Goal: Information Seeking & Learning: Learn about a topic

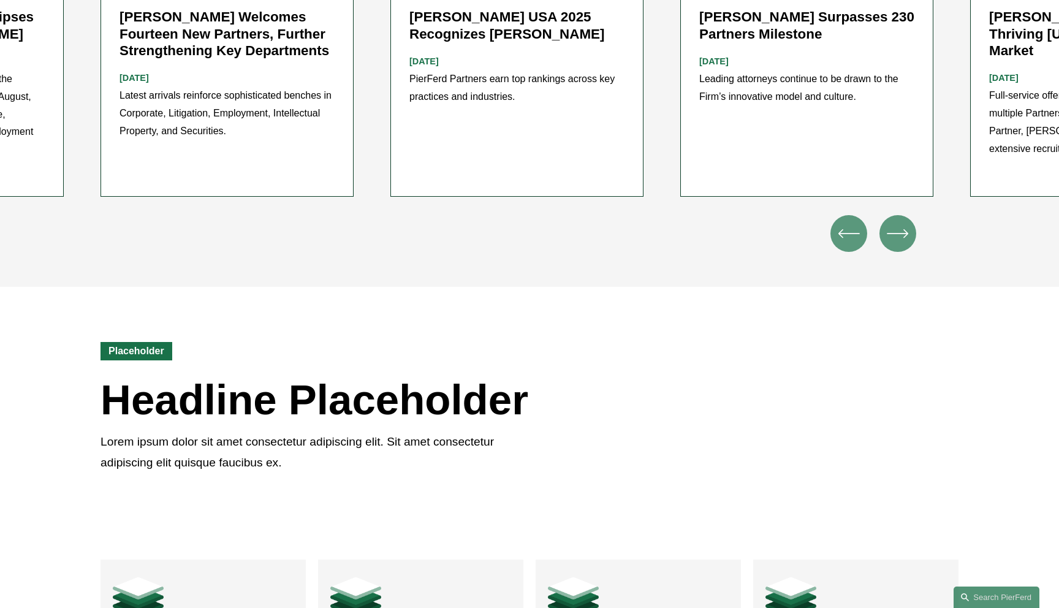
scroll to position [1767, 0]
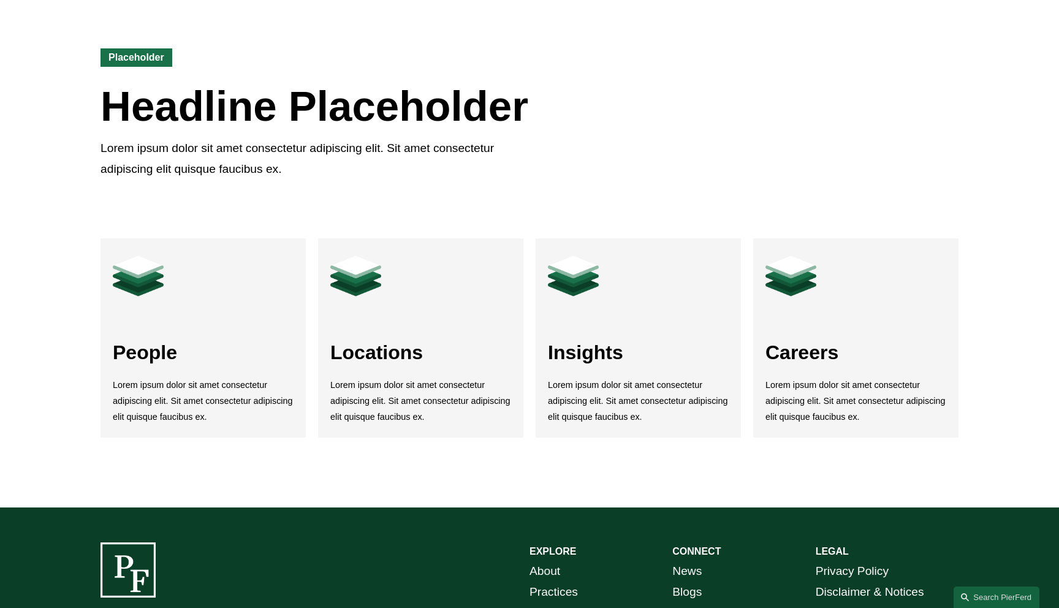
scroll to position [2034, 0]
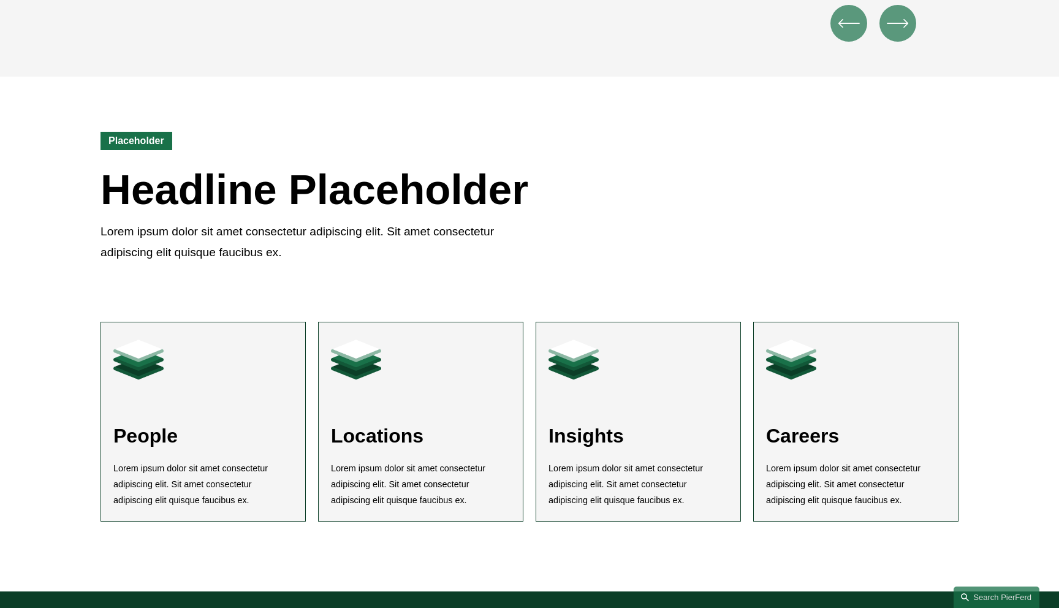
scroll to position [2021, 0]
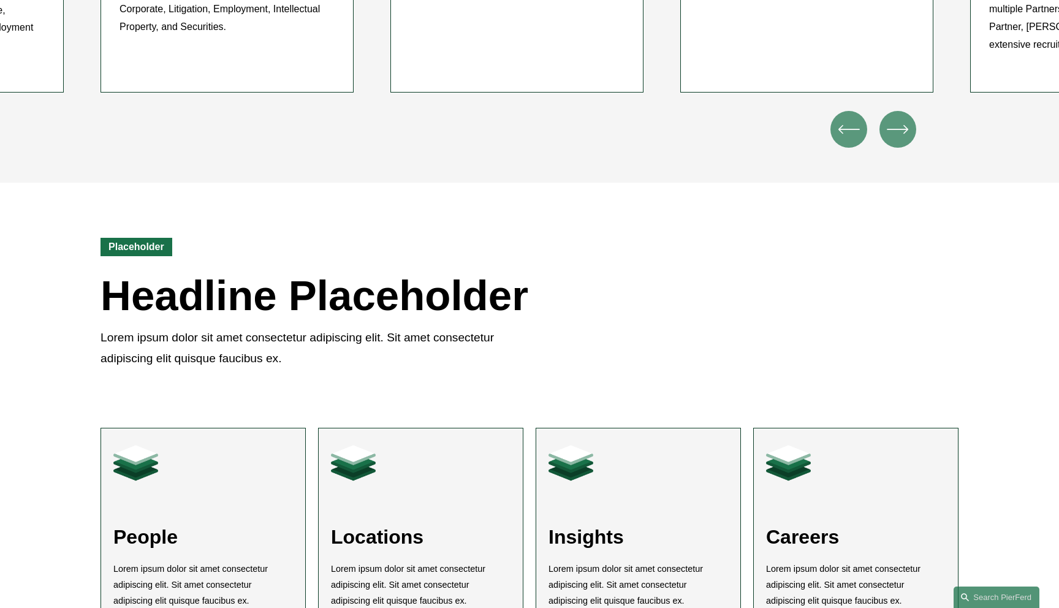
scroll to position [1842, 0]
click at [649, 183] on div "Placeholder Headline Placeholder Lorem ipsum dolor sit amet consectetur adipisc…" at bounding box center [529, 284] width 1059 height 203
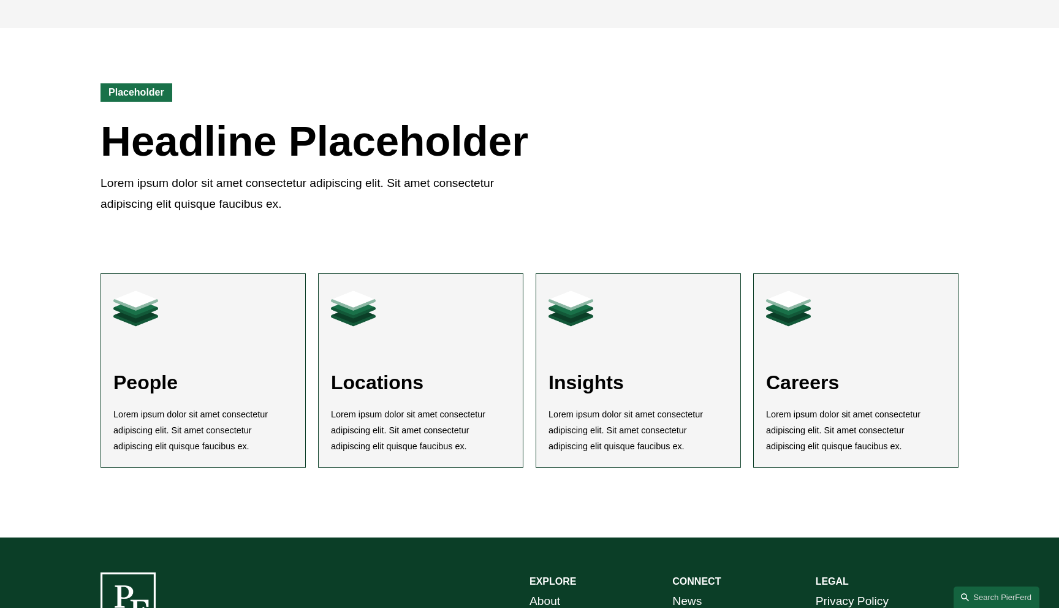
scroll to position [2001, 0]
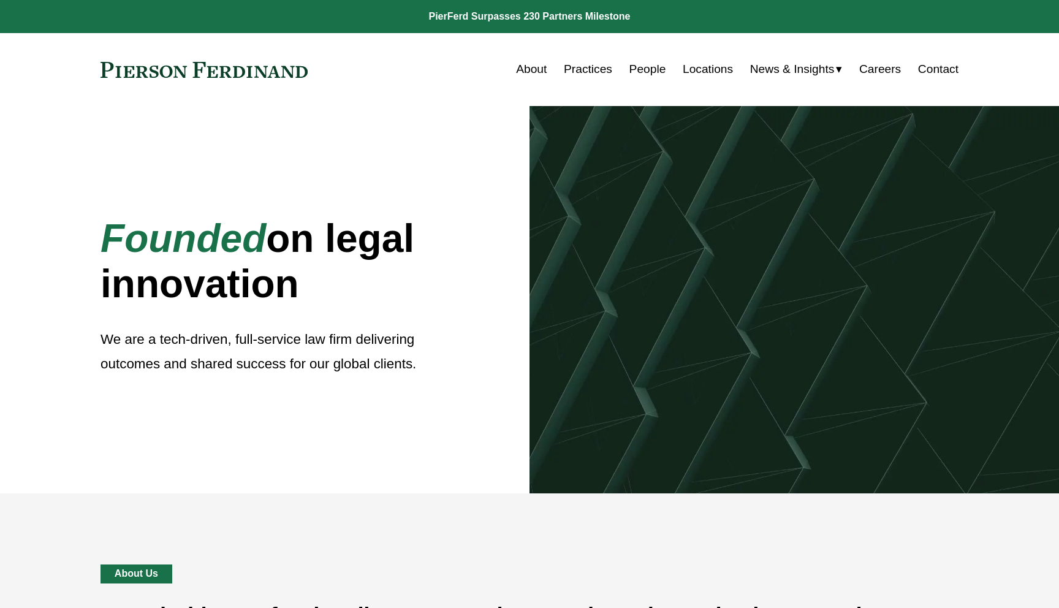
scroll to position [2001, 0]
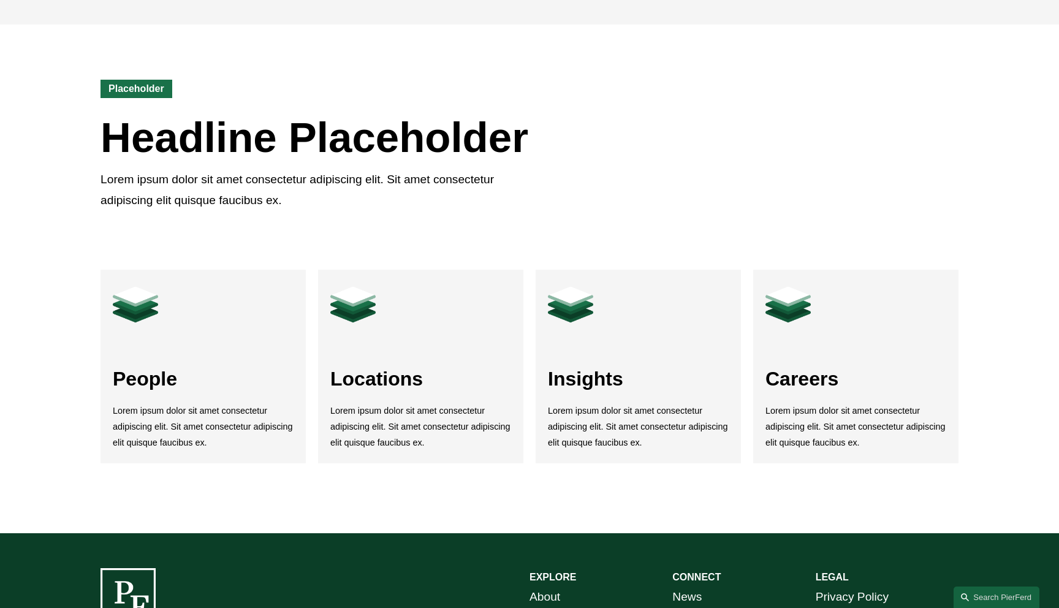
click at [702, 187] on div "Placeholder Headline Placeholder Lorem ipsum dolor sit amet consectetur adipisc…" at bounding box center [529, 126] width 1059 height 203
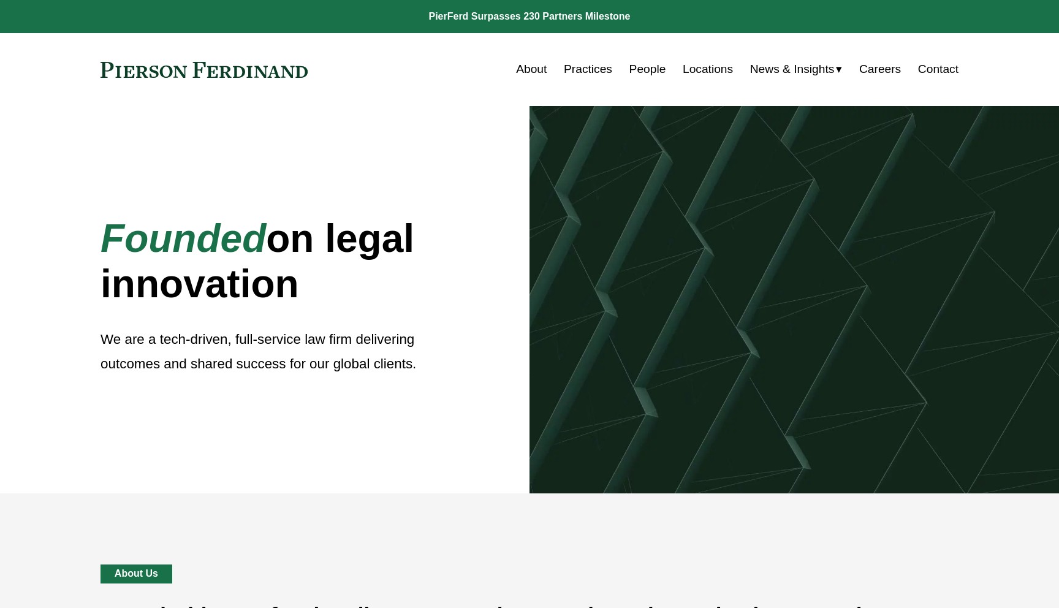
scroll to position [2001, 0]
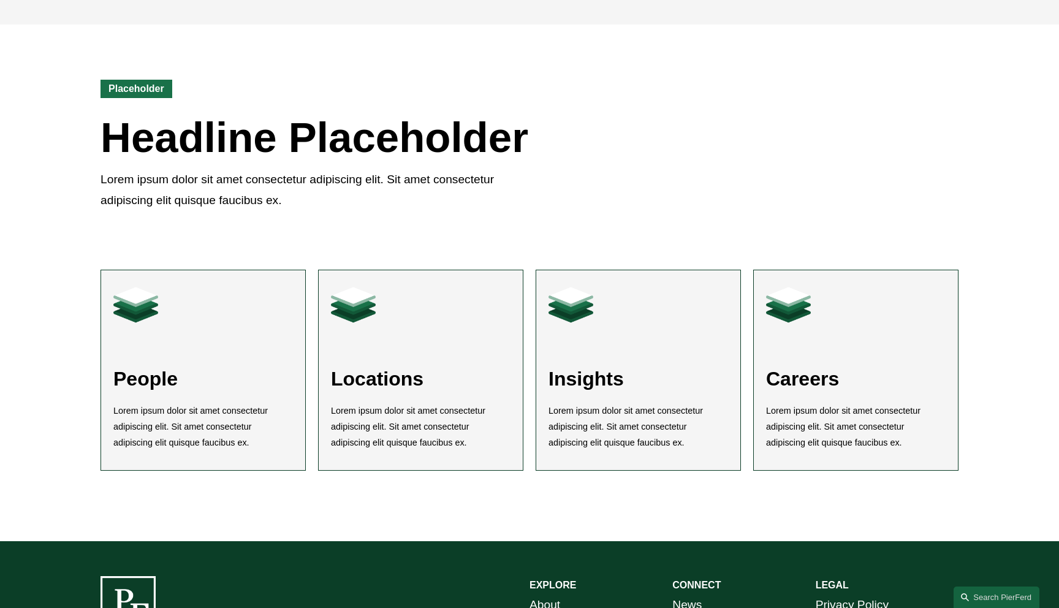
click at [417, 369] on link at bounding box center [421, 370] width 204 height 200
click at [86, 248] on div "People Lorem ipsum dolor sit amet consectetur adipiscing elit. Sit amet consect…" at bounding box center [529, 384] width 1059 height 314
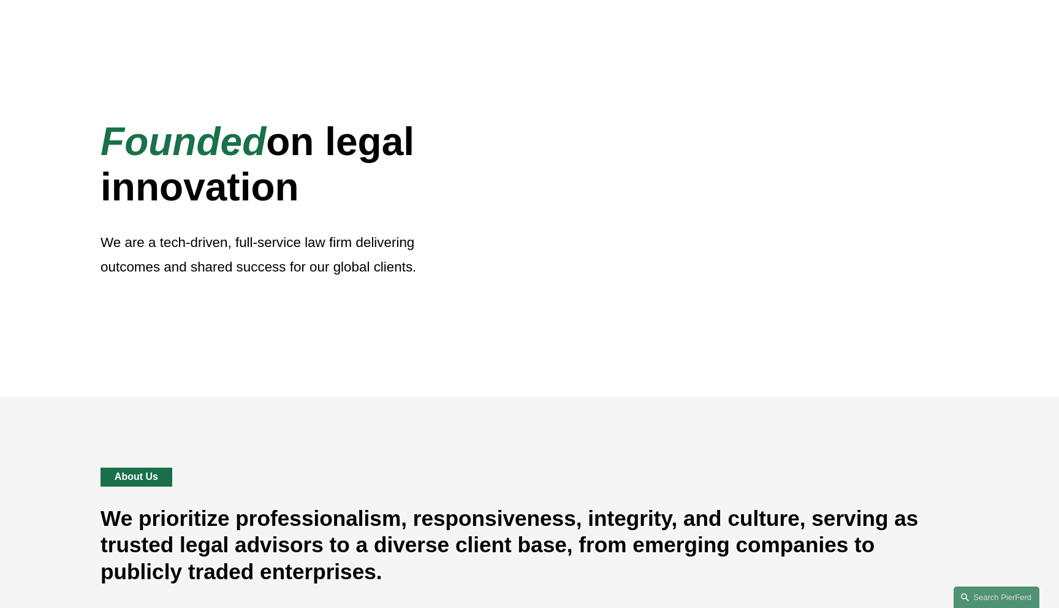
scroll to position [0, 0]
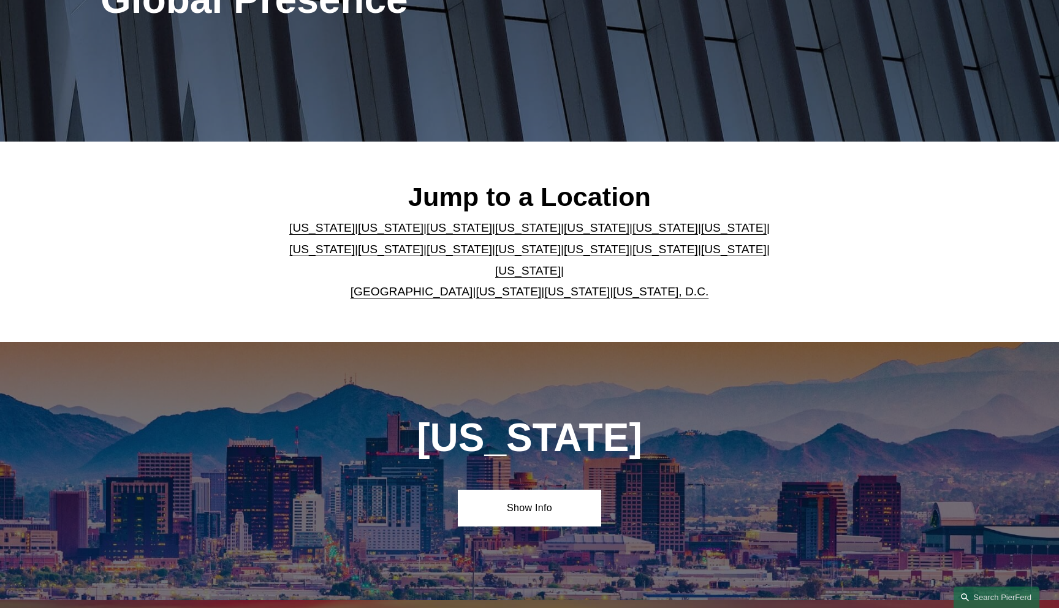
scroll to position [348, 0]
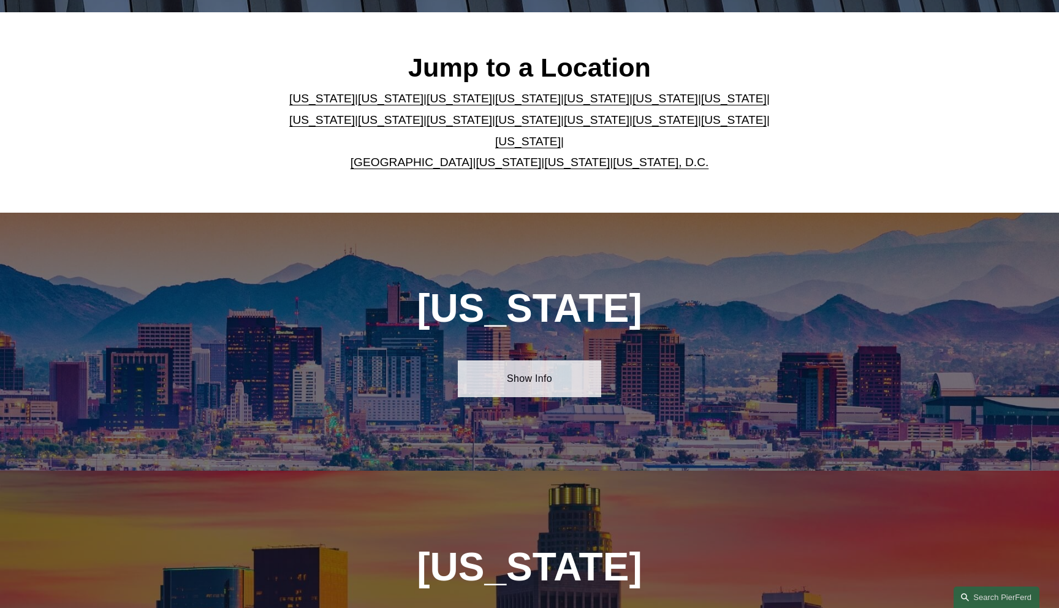
click at [485, 374] on link "Show Info" at bounding box center [529, 378] width 143 height 37
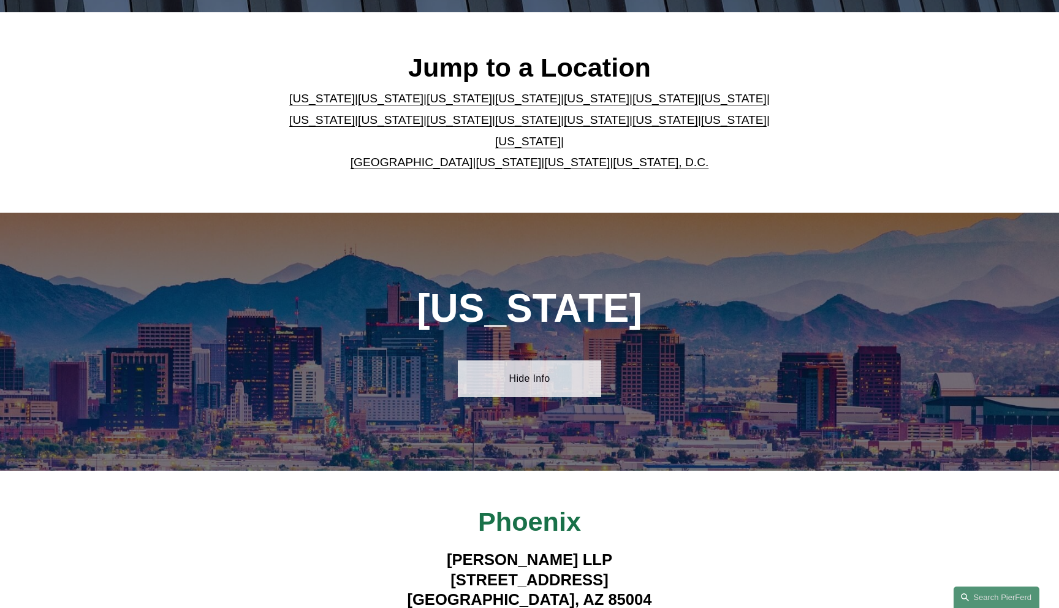
click at [485, 373] on link "Hide Info" at bounding box center [529, 378] width 143 height 37
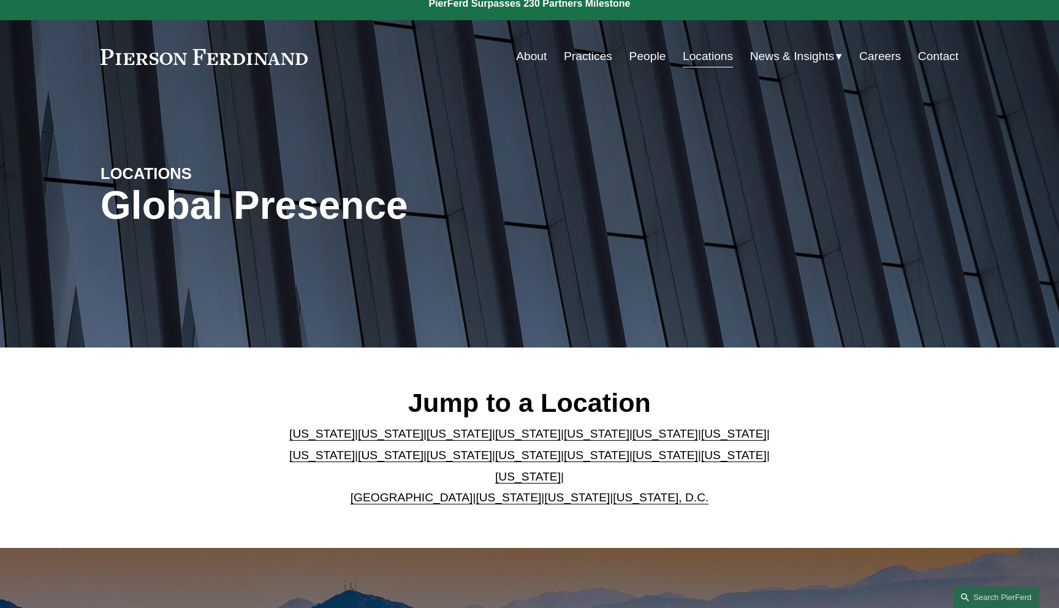
scroll to position [0, 0]
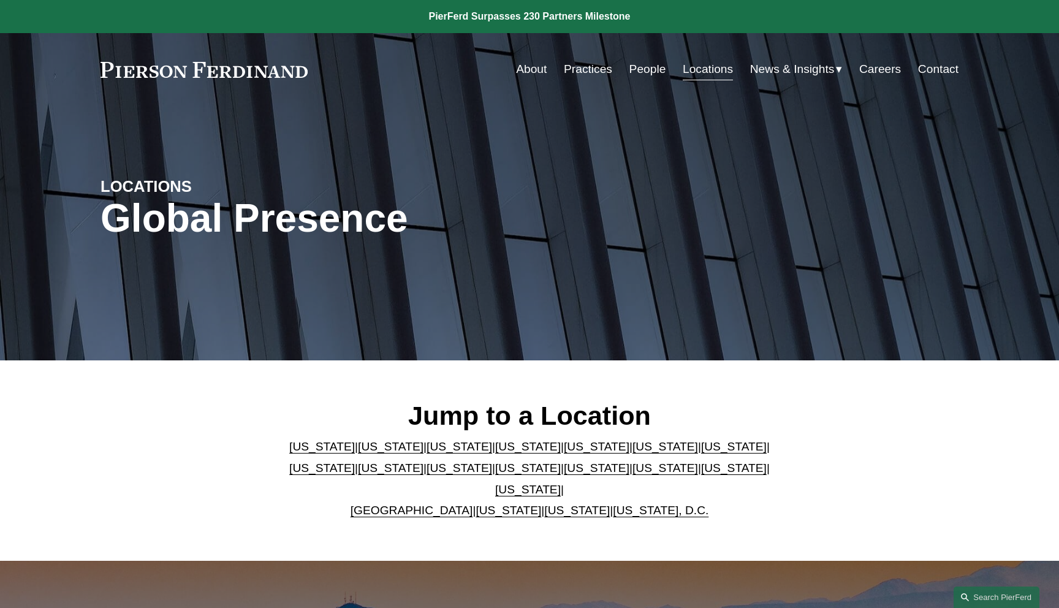
click at [256, 88] on div "Skip to Content About Practices People Locations" at bounding box center [529, 69] width 1059 height 72
click at [256, 73] on link at bounding box center [203, 70] width 207 height 16
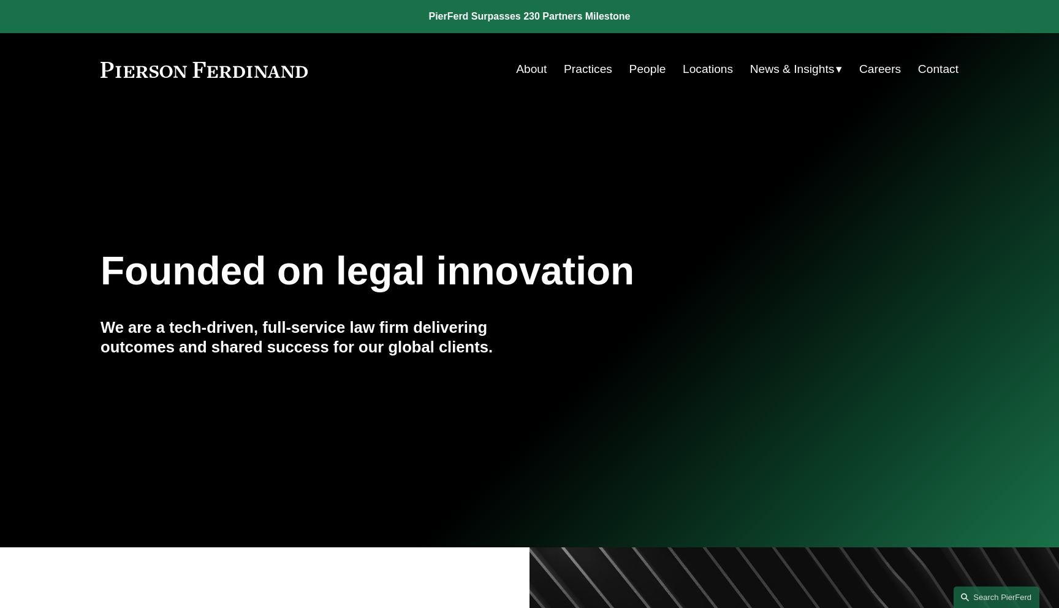
click at [596, 71] on link "Practices" at bounding box center [588, 69] width 48 height 23
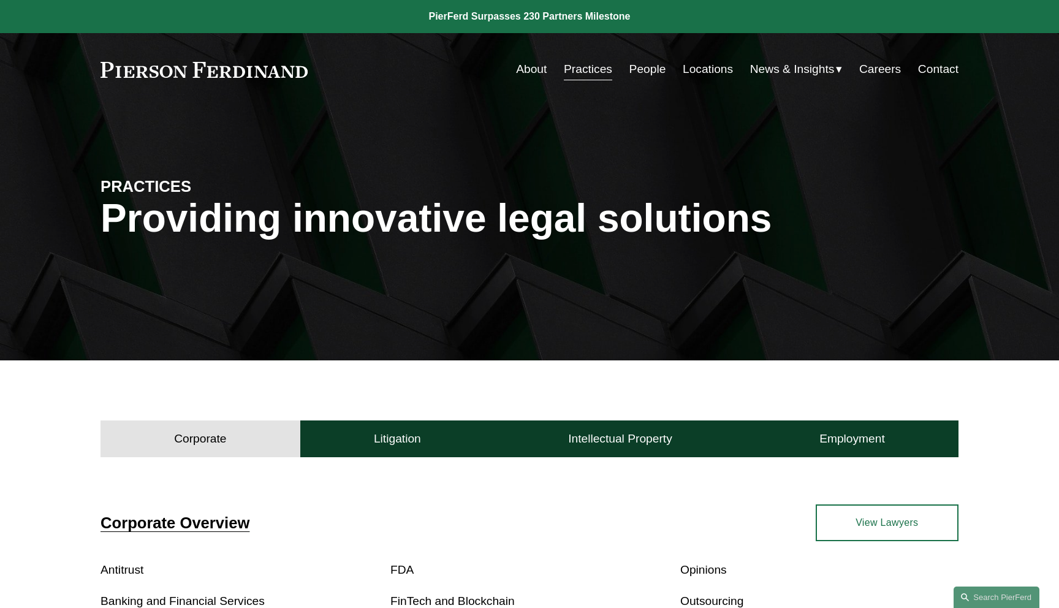
click at [526, 69] on link "About" at bounding box center [531, 69] width 31 height 23
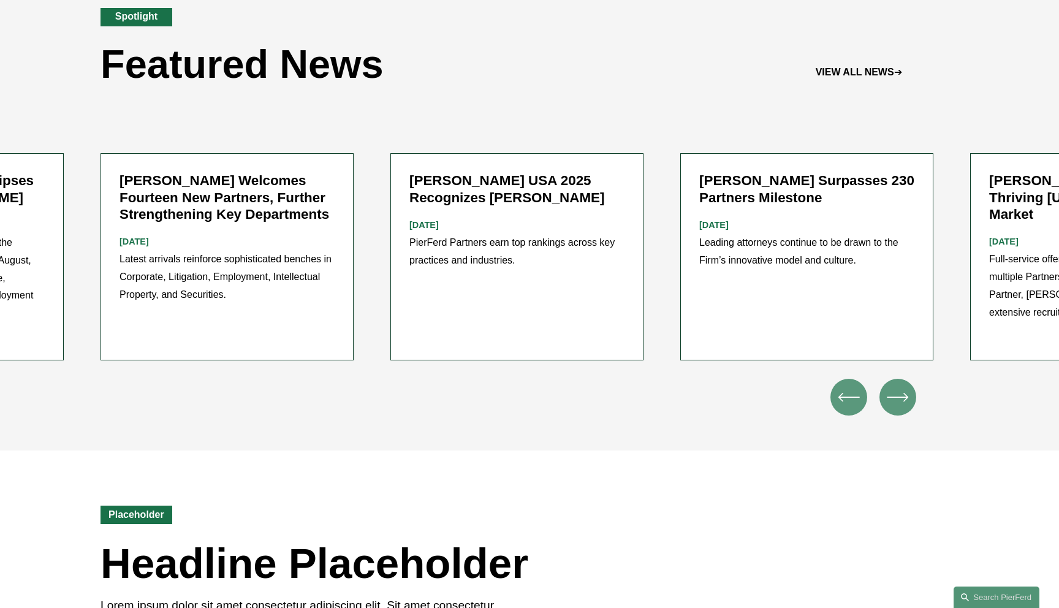
scroll to position [1586, 0]
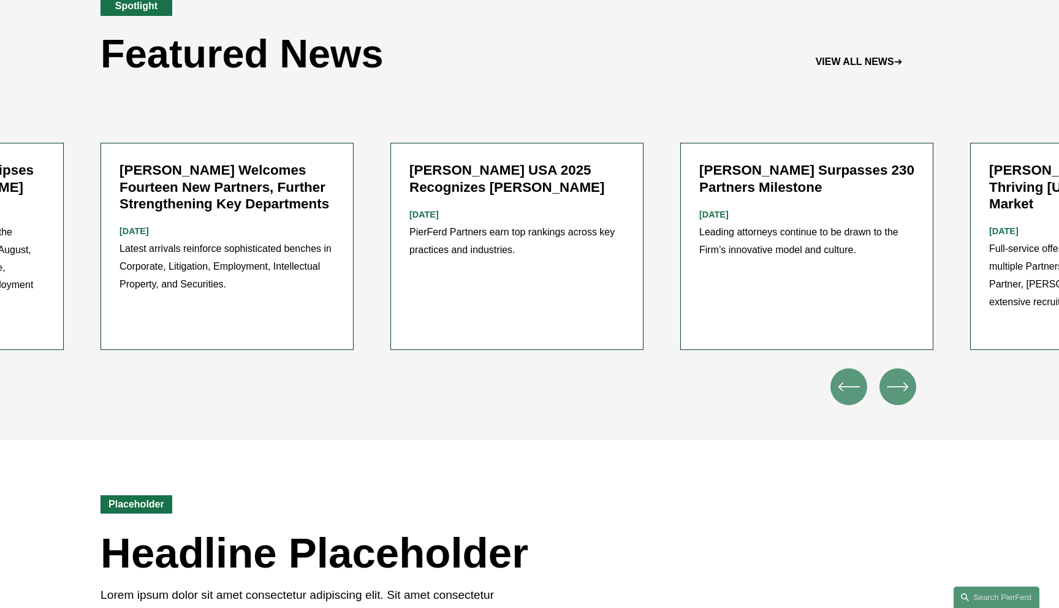
click at [893, 376] on icon "\a \a \a Next\a \a" at bounding box center [898, 387] width 22 height 22
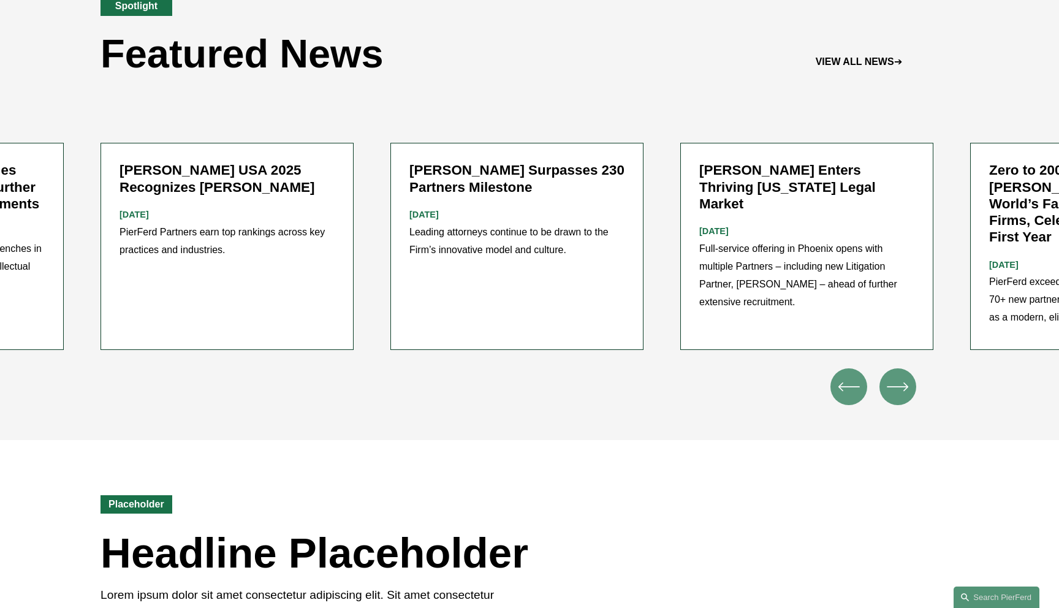
click at [893, 376] on icon "\a \a \a Next\a \a" at bounding box center [898, 387] width 22 height 22
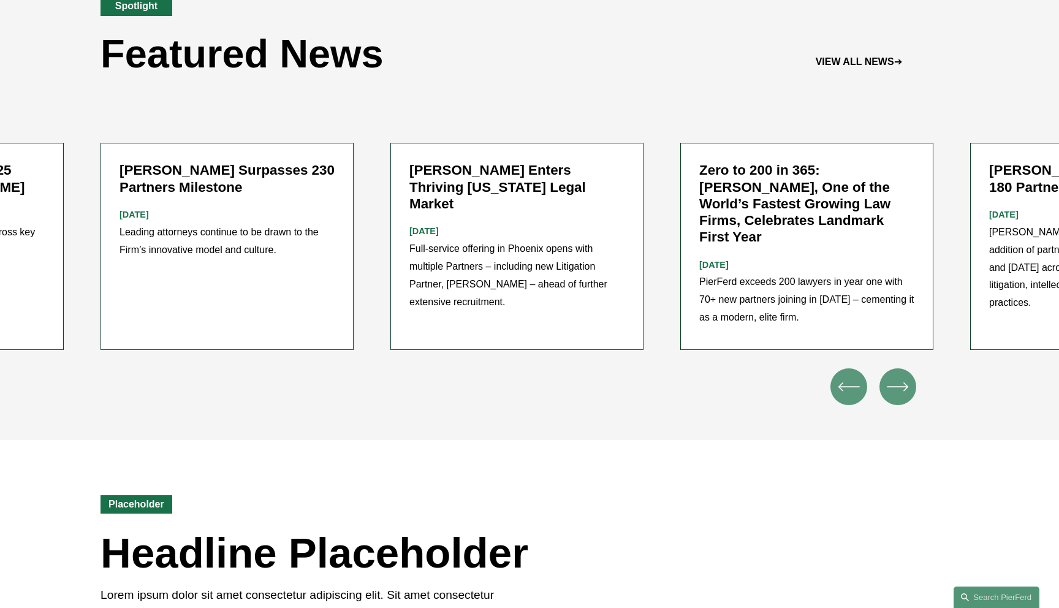
click at [893, 376] on icon "\a \a \a Next\a \a" at bounding box center [898, 387] width 22 height 22
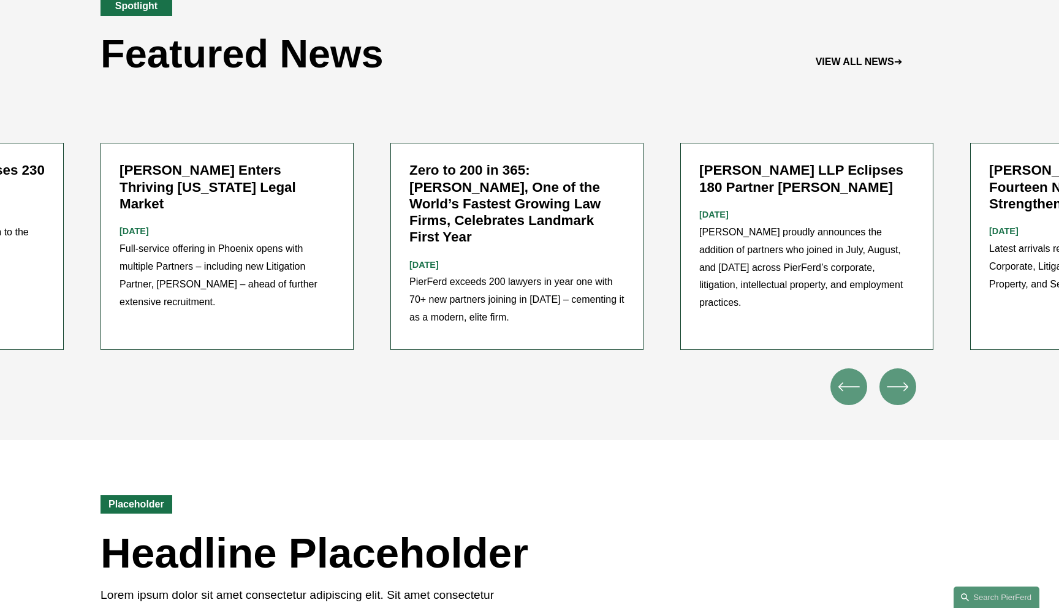
click at [893, 376] on icon "\a \a \a Next\a \a" at bounding box center [898, 387] width 22 height 22
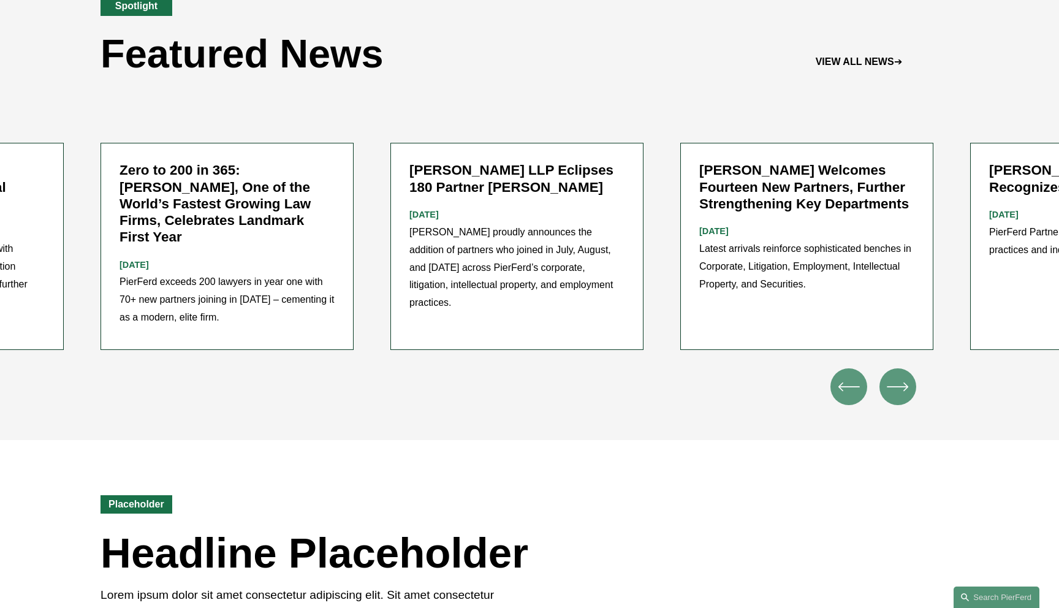
click at [893, 376] on icon "\a \a \a Next\a \a" at bounding box center [898, 387] width 22 height 22
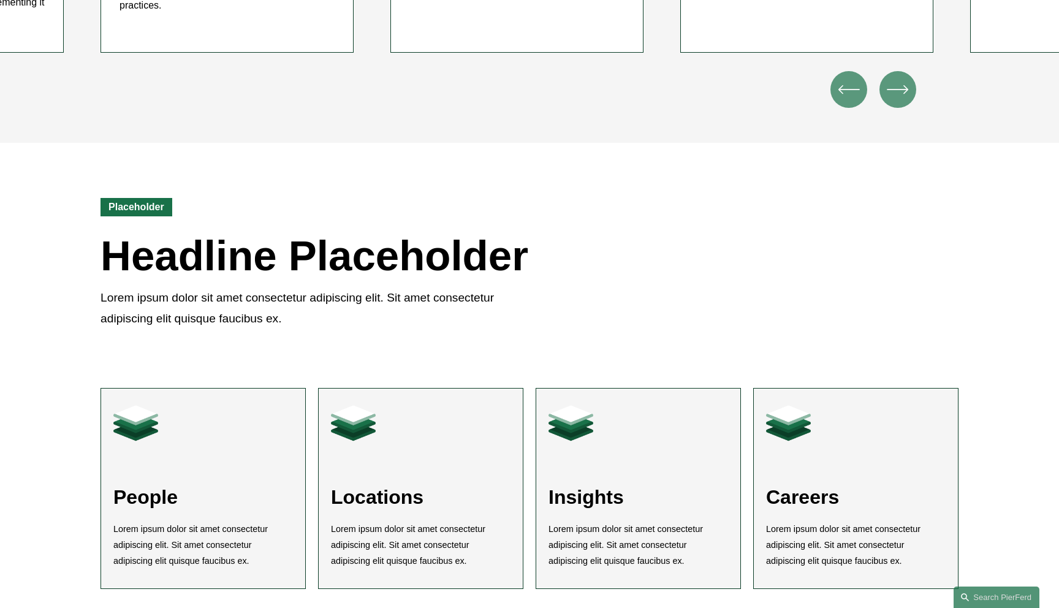
scroll to position [1884, 0]
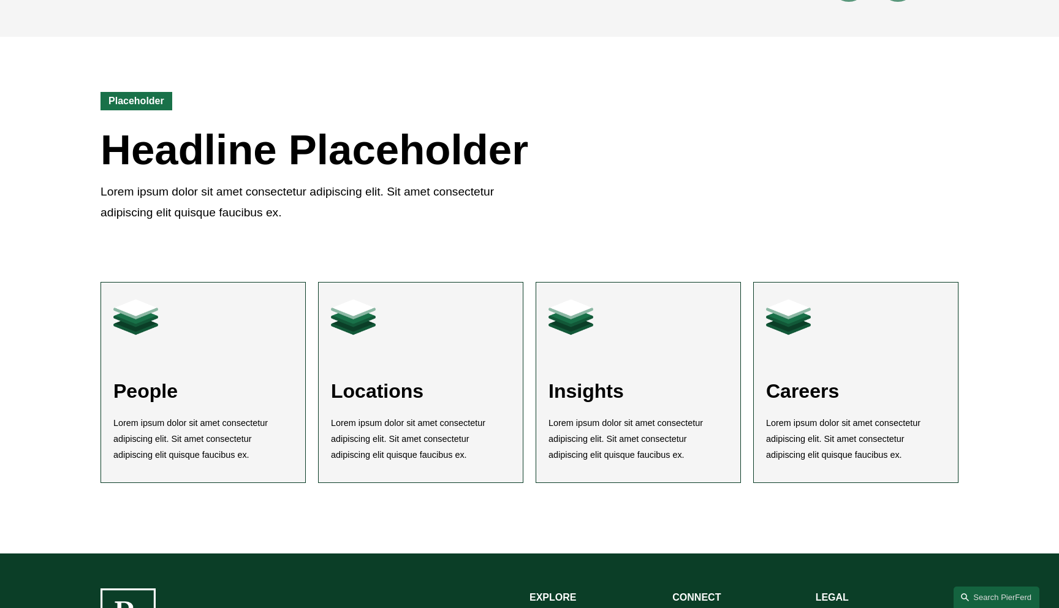
scroll to position [1994, 0]
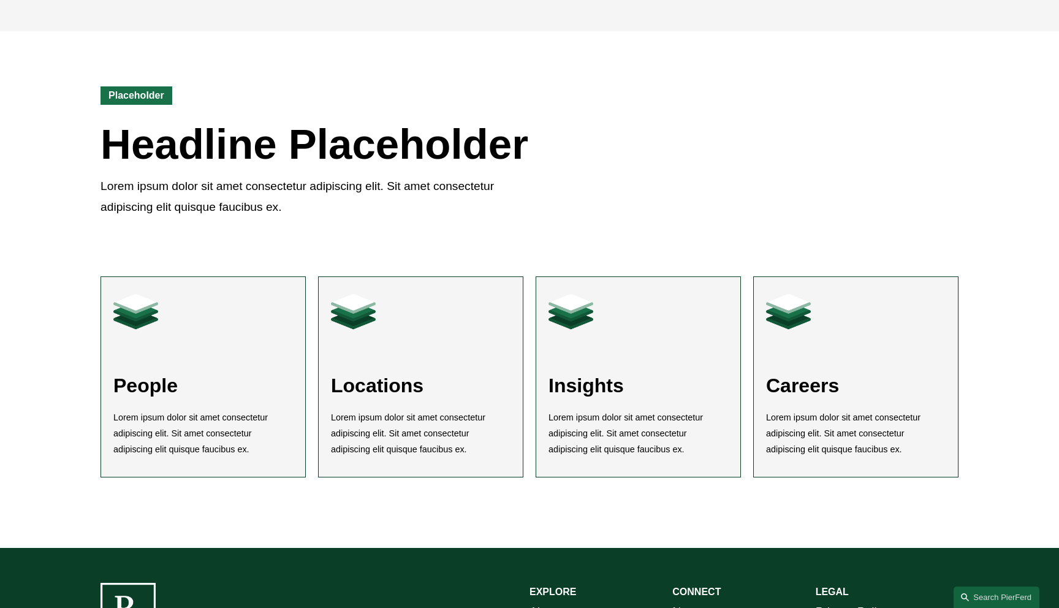
click at [825, 320] on link at bounding box center [856, 377] width 204 height 200
click at [585, 317] on link at bounding box center [638, 377] width 204 height 200
click at [393, 311] on link at bounding box center [421, 377] width 204 height 200
click at [180, 321] on link at bounding box center [203, 377] width 204 height 200
click at [35, 168] on div "Placeholder Headline Placeholder Lorem ipsum dolor sit amet consectetur adipisc…" at bounding box center [529, 132] width 1059 height 203
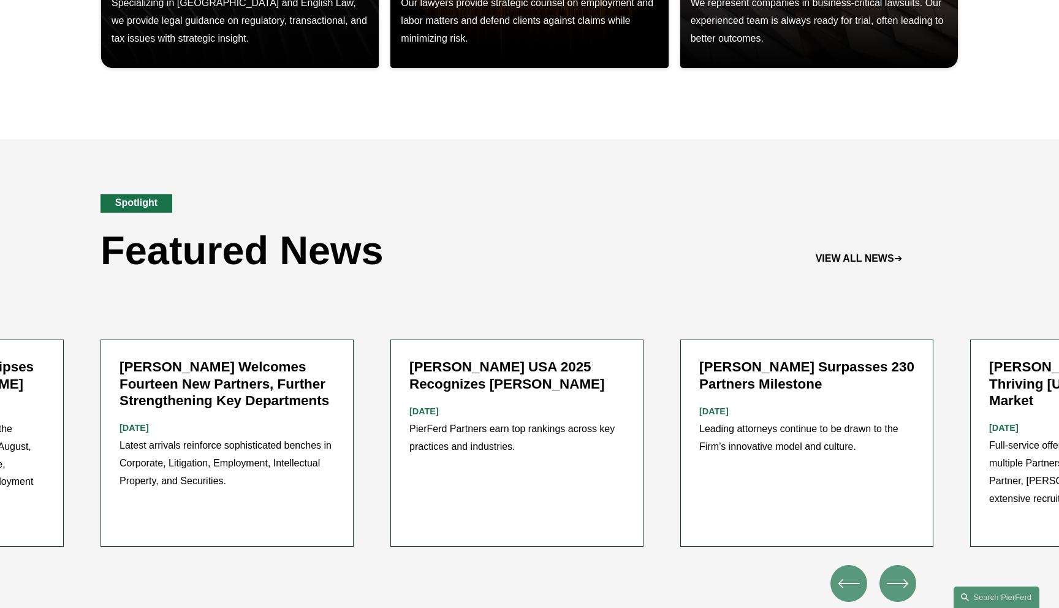
scroll to position [1385, 0]
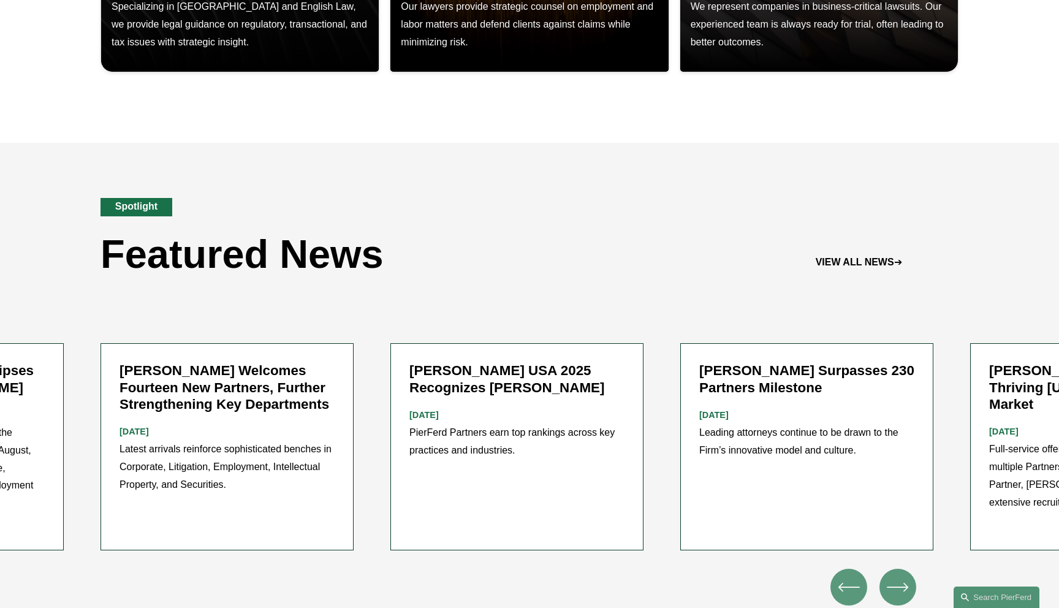
click at [665, 307] on div "Spotlight Featured News VIEW ALL NEWS ➔" at bounding box center [529, 226] width 1059 height 166
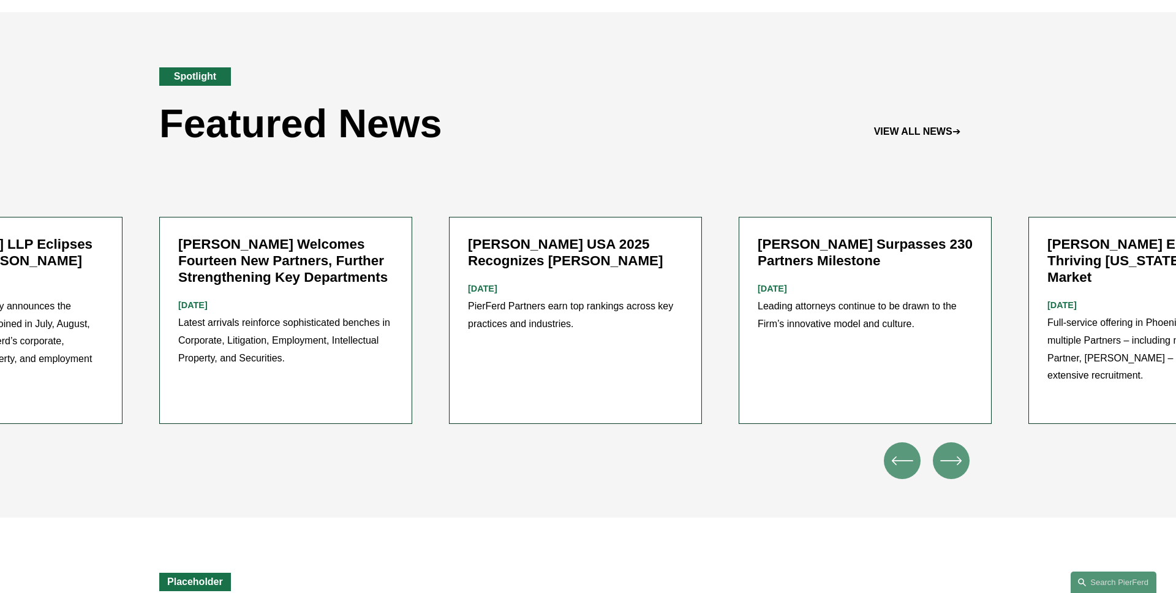
scroll to position [1543, 0]
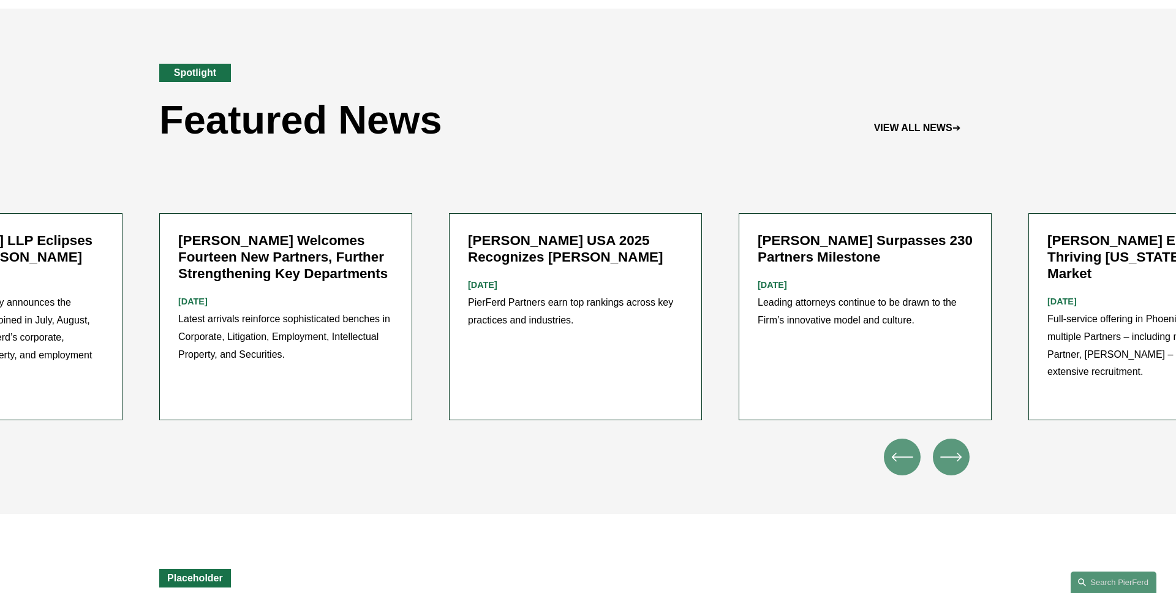
click at [956, 446] on icon "\a \a \a Next\a \a" at bounding box center [951, 457] width 22 height 22
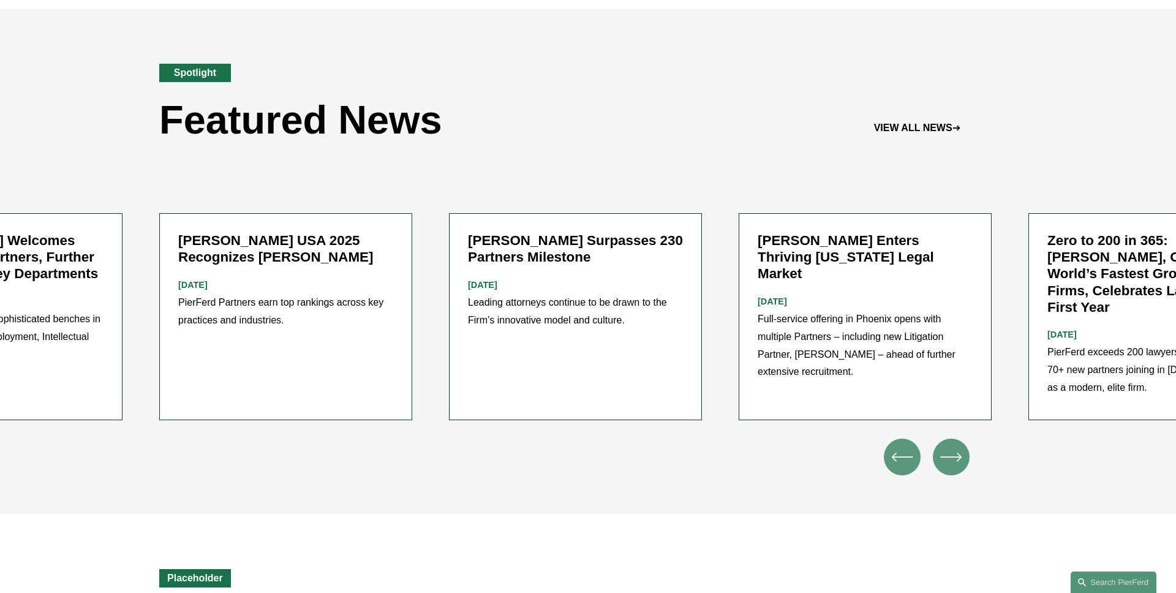
click at [956, 446] on icon "\a \a \a Next\a \a" at bounding box center [951, 457] width 22 height 22
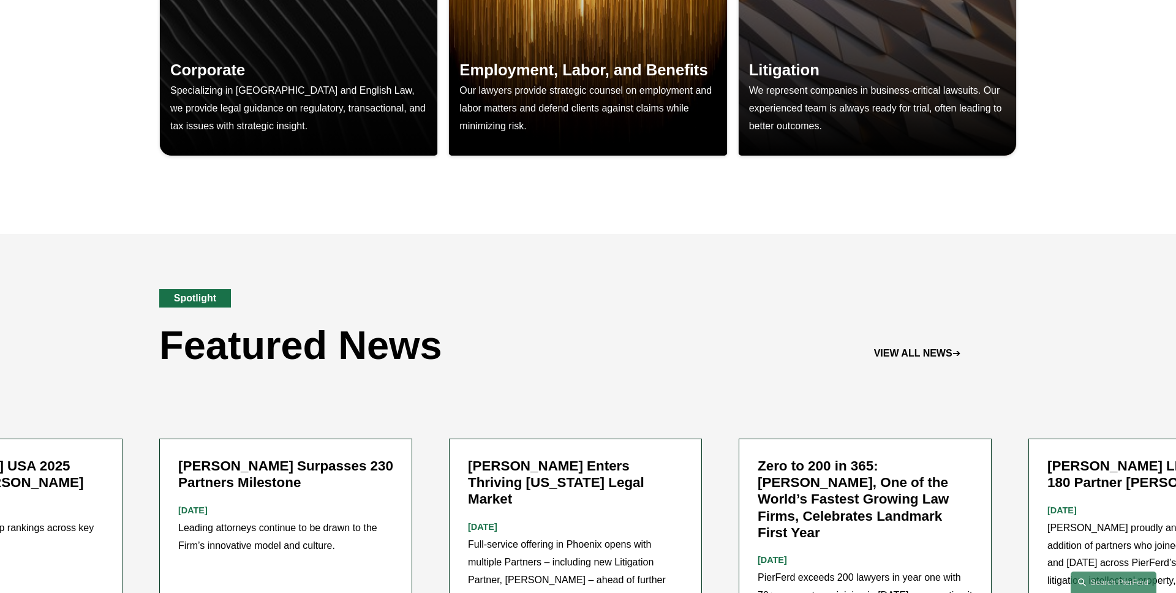
scroll to position [1689, 0]
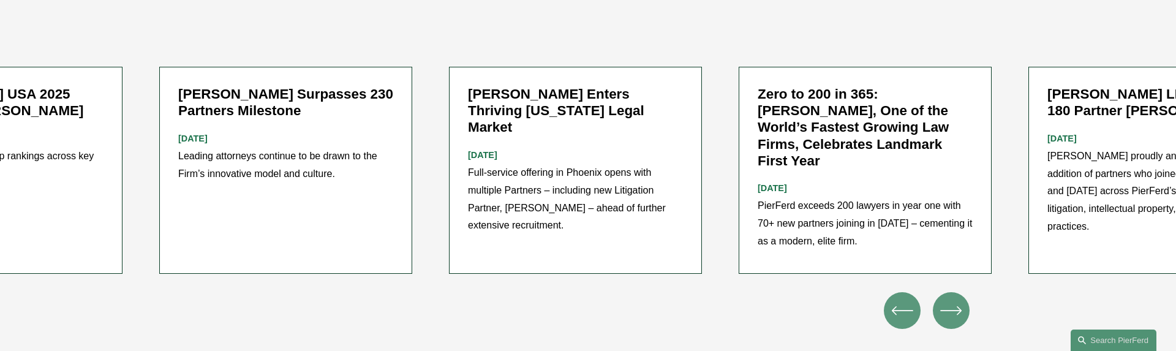
click at [950, 300] on icon "\a \a \a Next\a \a" at bounding box center [951, 311] width 22 height 22
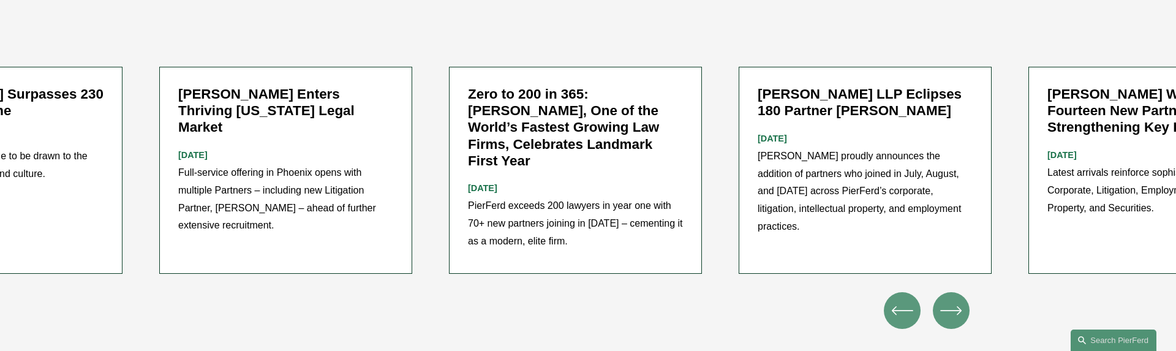
click at [950, 300] on icon "\a \a \a Next\a \a" at bounding box center [951, 311] width 22 height 22
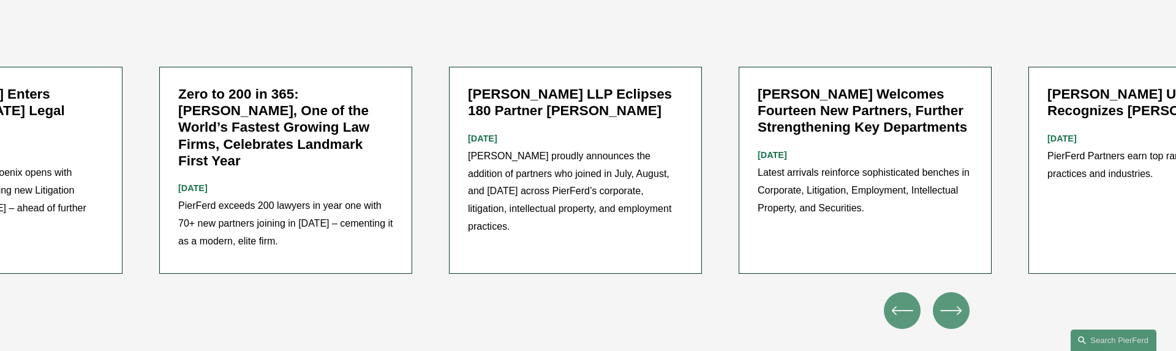
click at [767, 275] on div "Pierson Ferdinand Welcomes Fourteen New Partners, Further Strengthening Key Dep…" at bounding box center [588, 198] width 1176 height 262
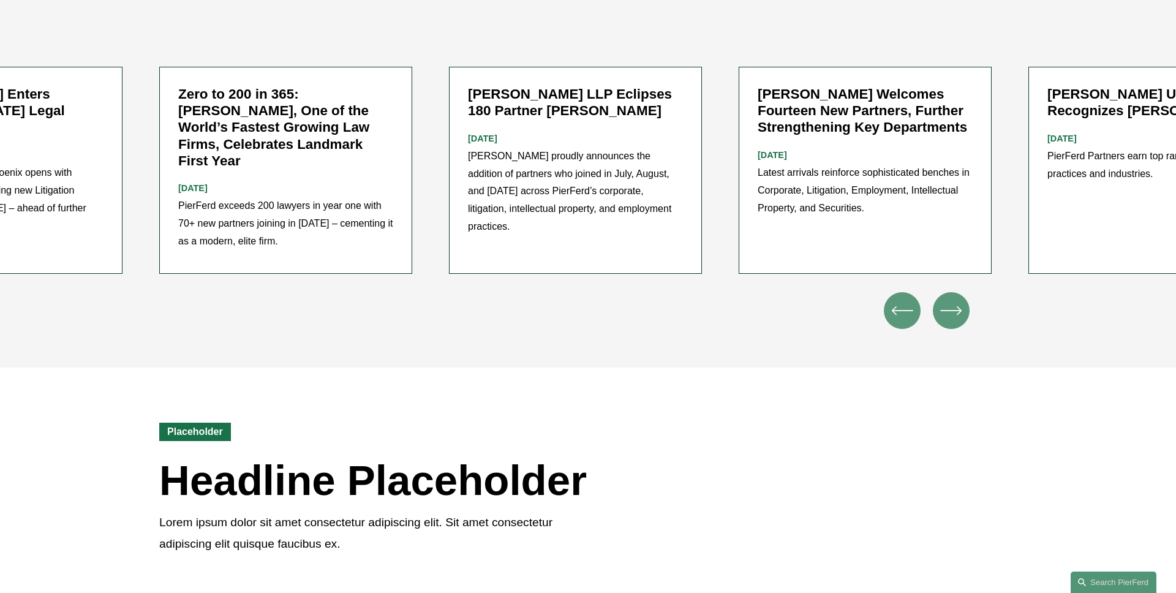
click at [667, 344] on div "Pierson Ferdinand Welcomes Fourteen New Partners, Further Strengthening Key Dep…" at bounding box center [588, 197] width 1176 height 339
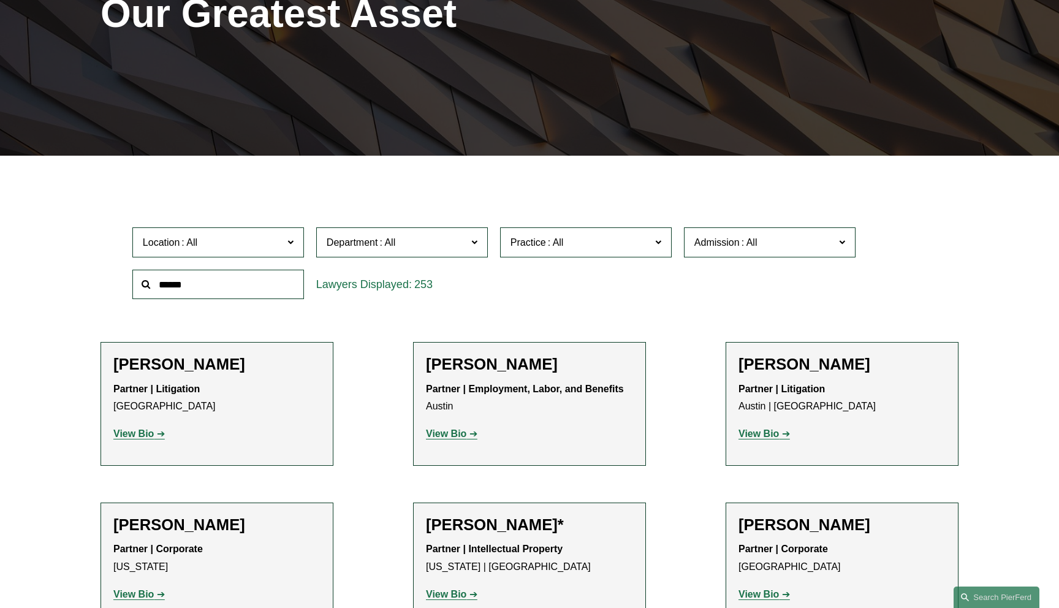
scroll to position [286, 0]
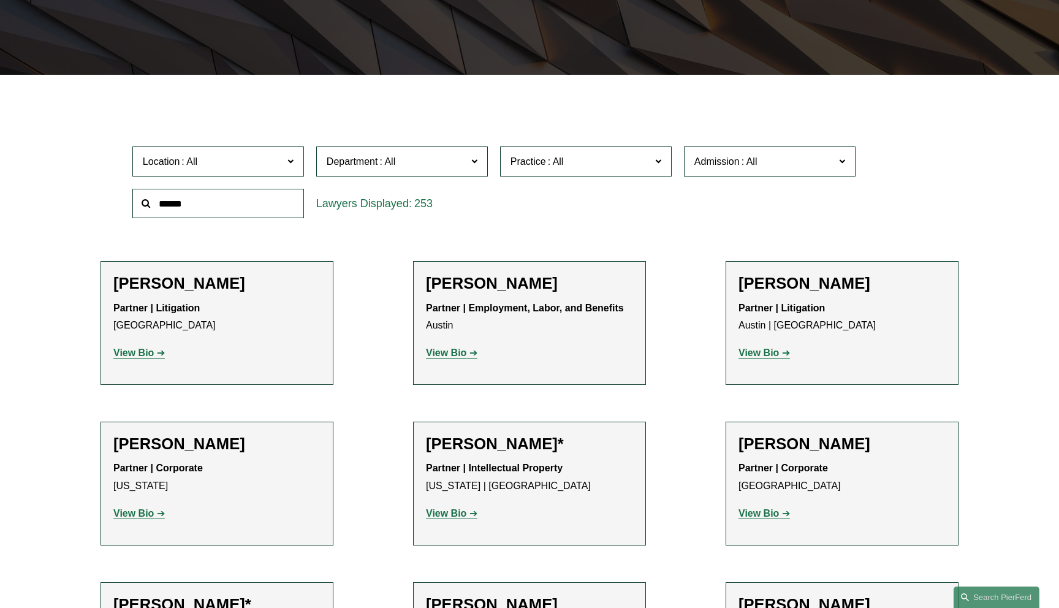
click at [397, 170] on label "Department" at bounding box center [402, 161] width 172 height 30
click at [0, 0] on link "Corporate" at bounding box center [0, 0] width 0 height 0
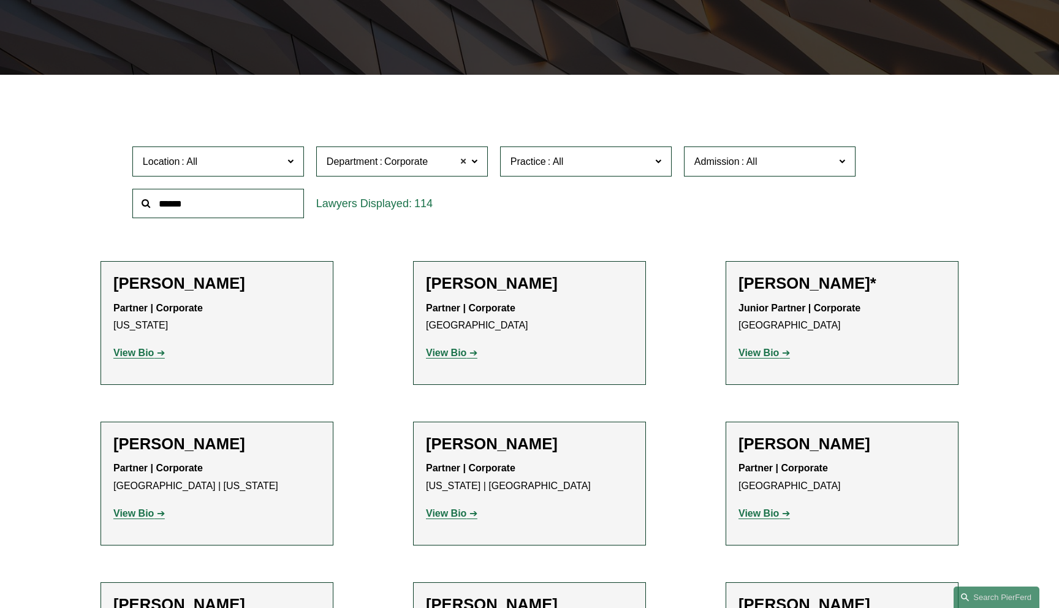
click at [461, 164] on span at bounding box center [463, 162] width 7 height 16
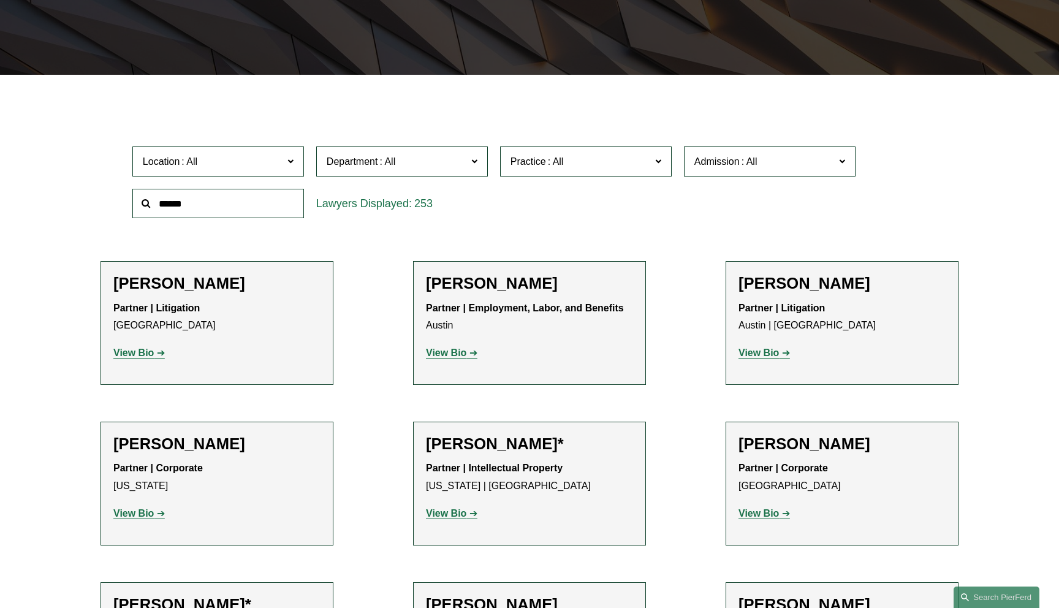
scroll to position [73, 0]
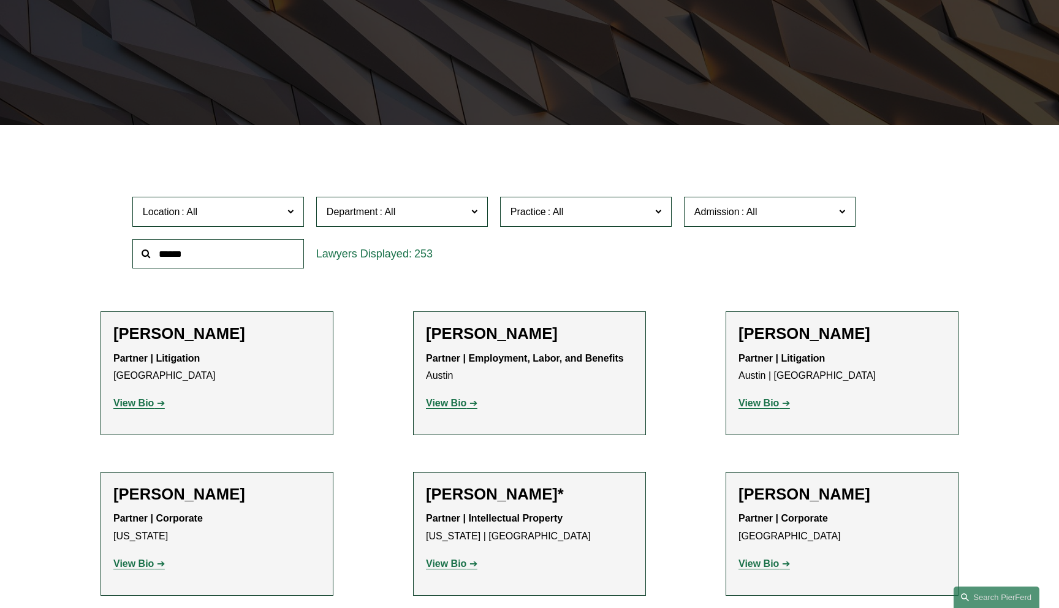
scroll to position [236, 0]
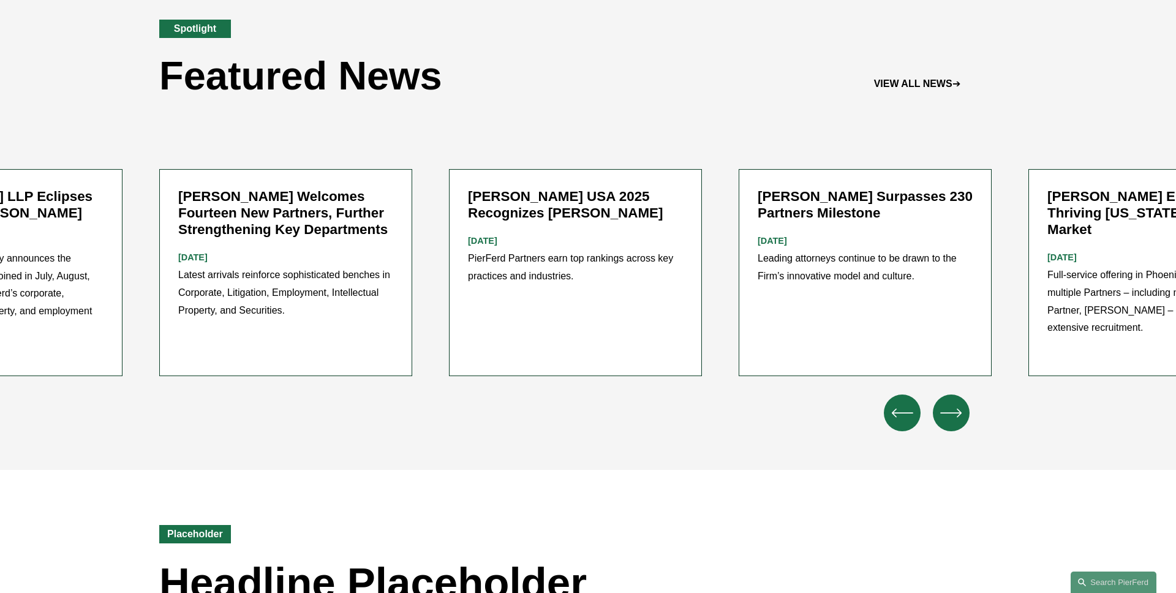
scroll to position [1595, 0]
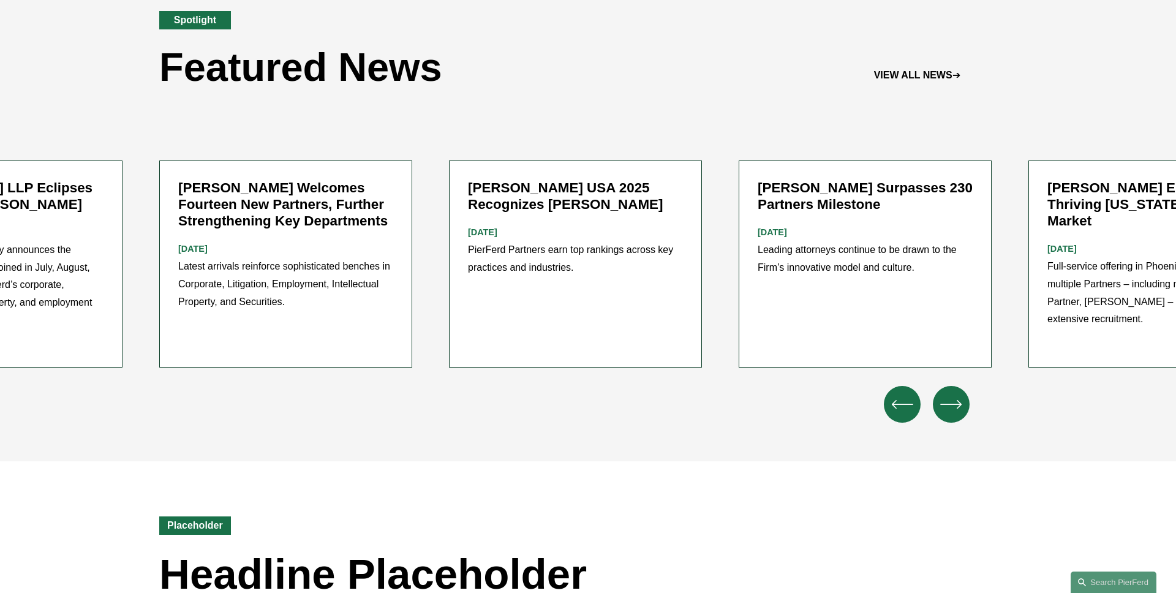
click at [953, 404] on icon "\a \a \a Next\a \a" at bounding box center [951, 404] width 20 height 0
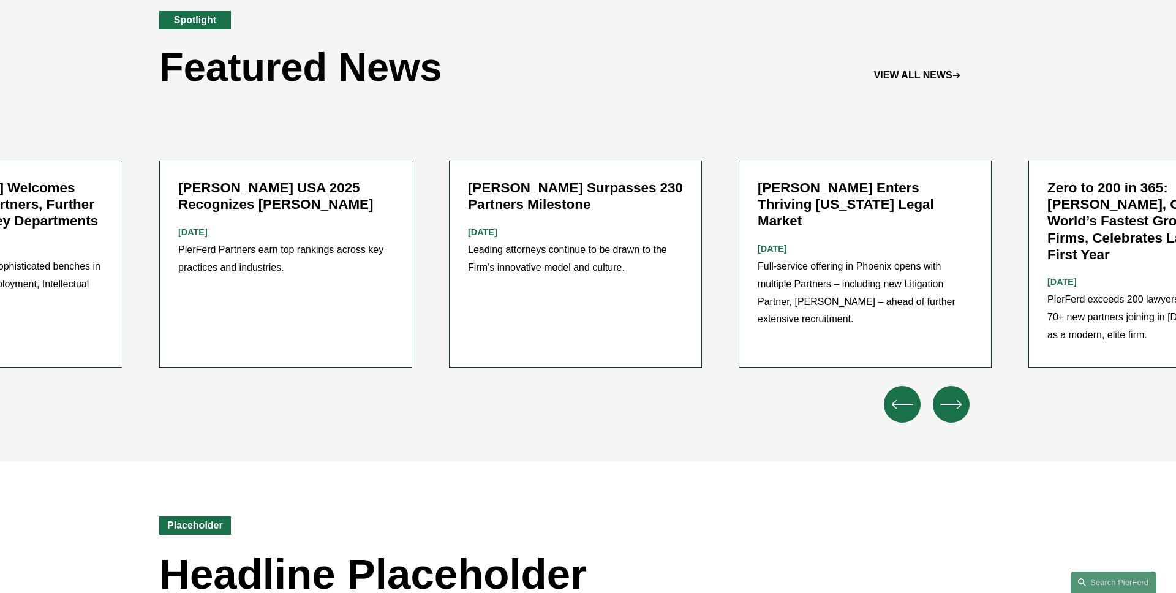
click at [953, 404] on icon "\a \a \a Next\a \a" at bounding box center [951, 404] width 20 height 0
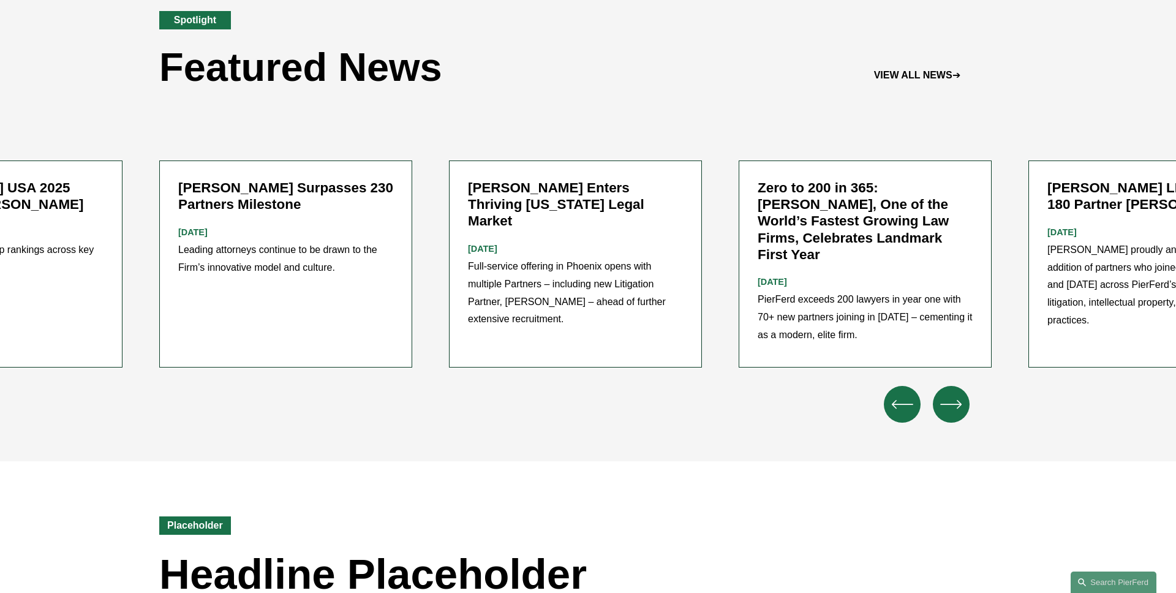
click at [953, 404] on icon "\a \a \a Next\a \a" at bounding box center [951, 404] width 20 height 0
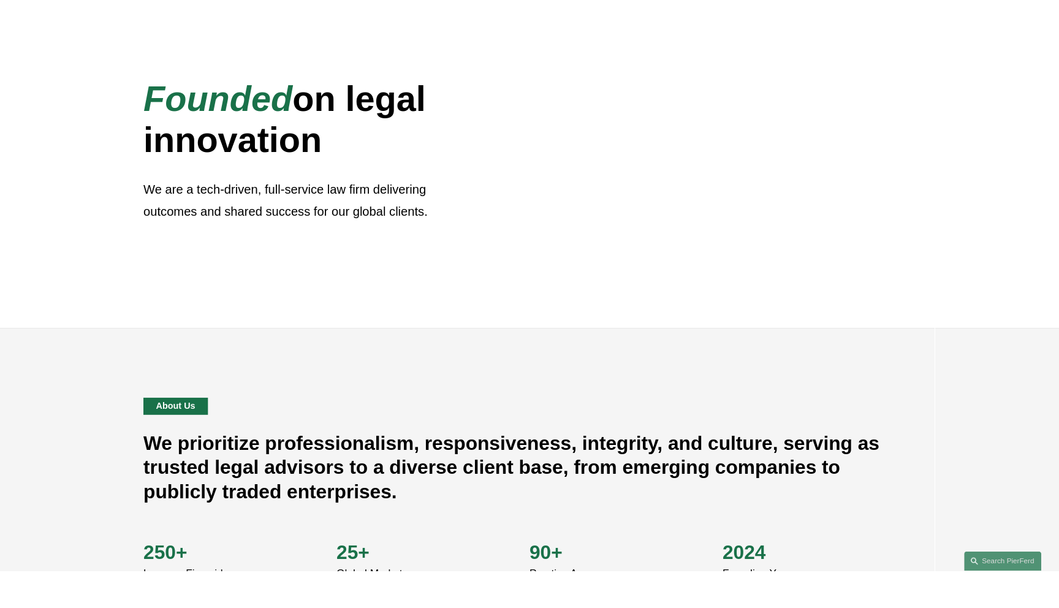
scroll to position [0, 0]
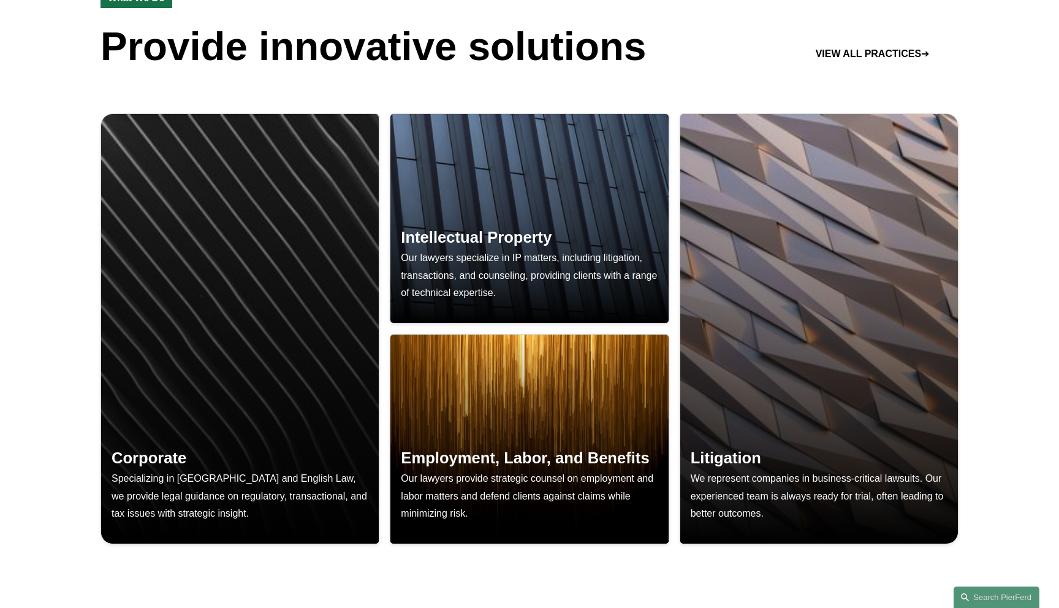
scroll to position [966, 0]
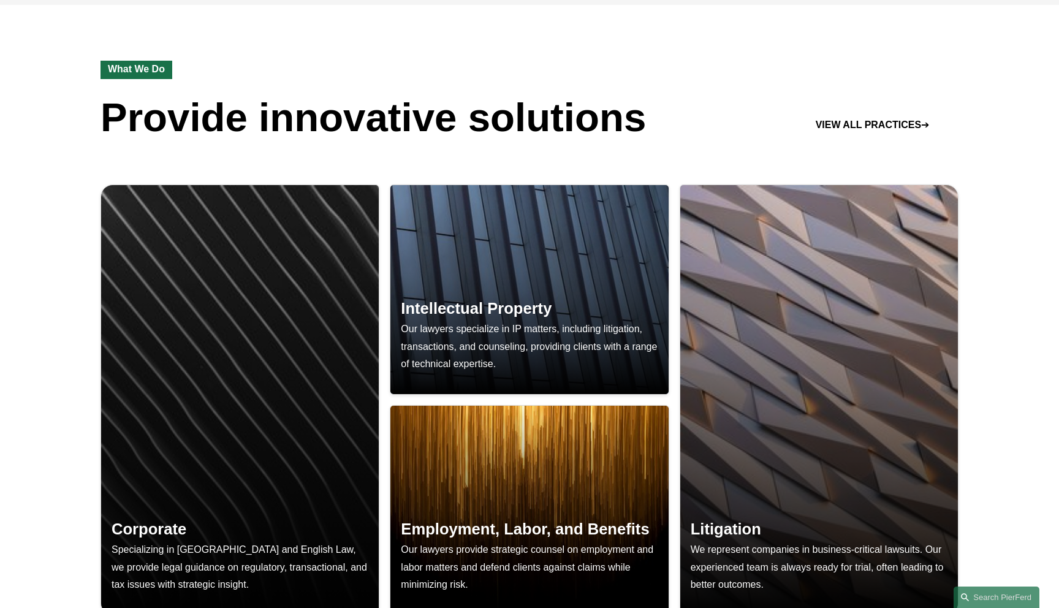
scroll to position [869, 0]
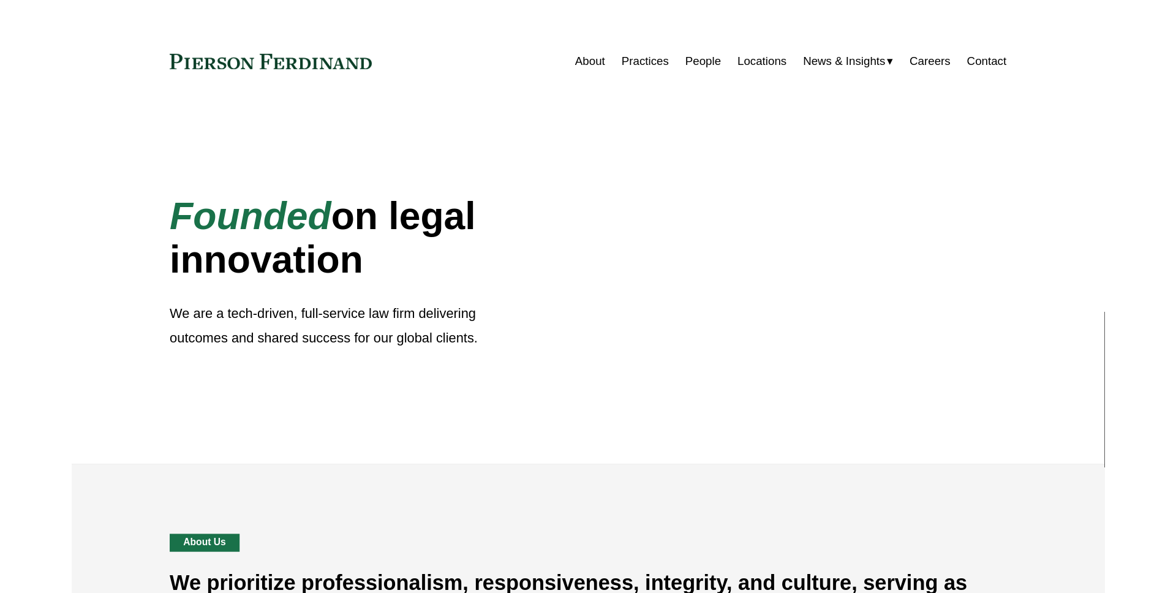
scroll to position [869, 0]
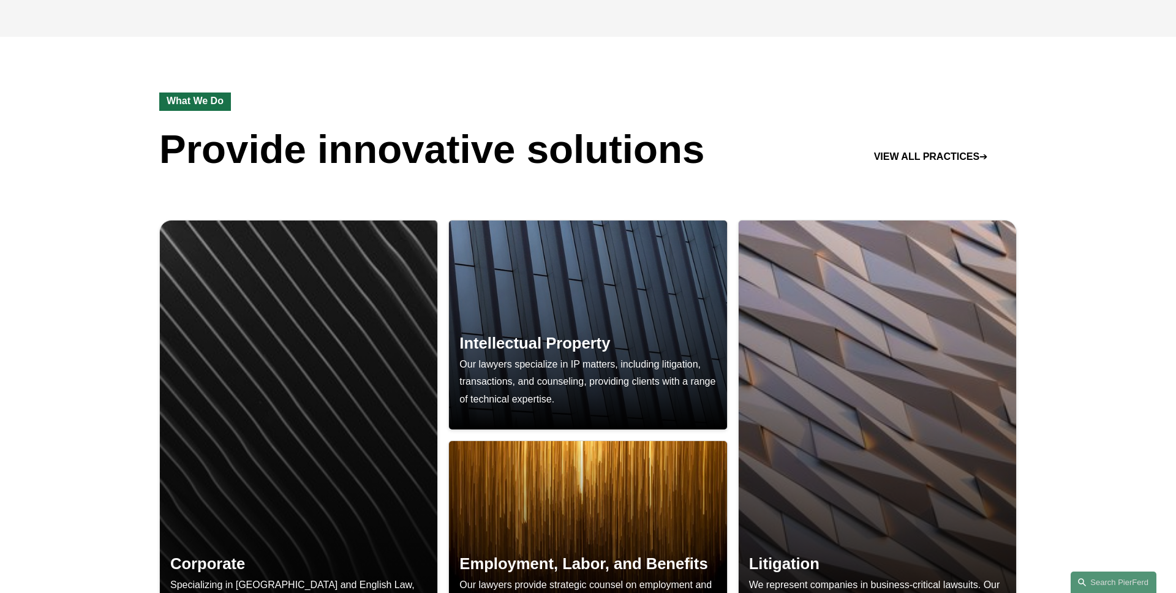
click at [87, 214] on div "Corporate Specializing in US and English Law, we provide legal guidance on regu…" at bounding box center [588, 455] width 1176 height 543
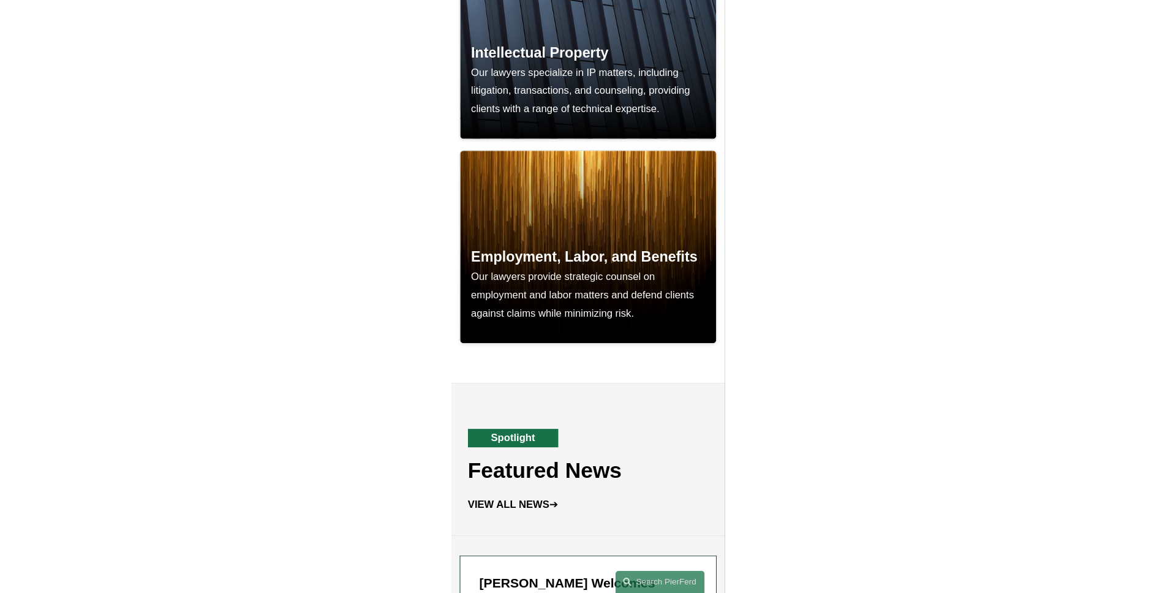
scroll to position [1607, 0]
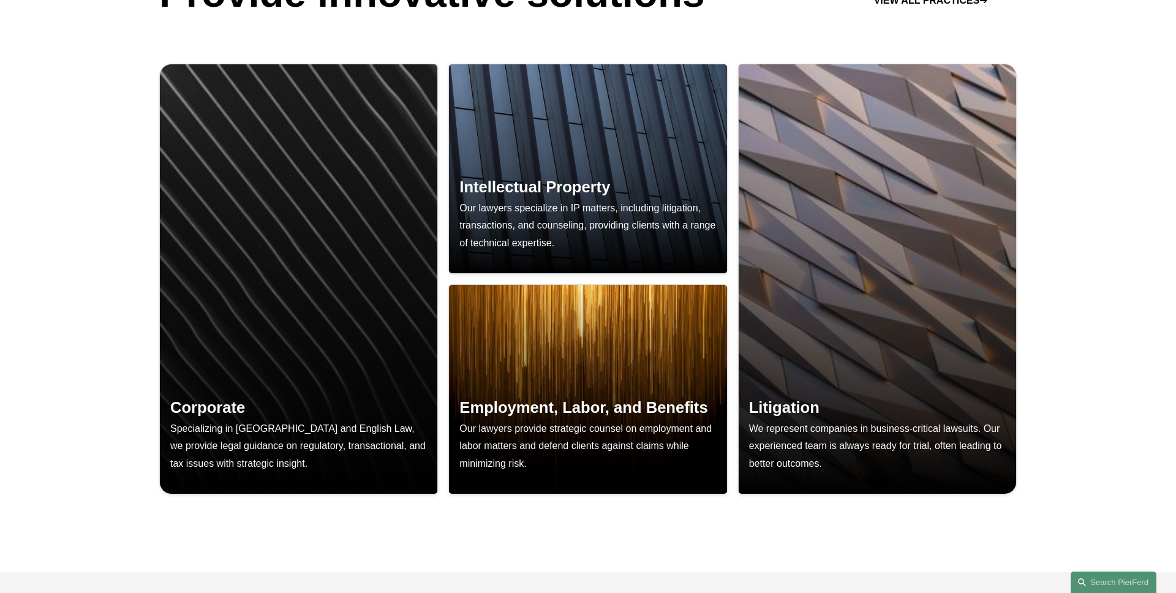
click at [77, 222] on div "Corporate Specializing in US and English Law, we provide legal guidance on regu…" at bounding box center [588, 299] width 1176 height 543
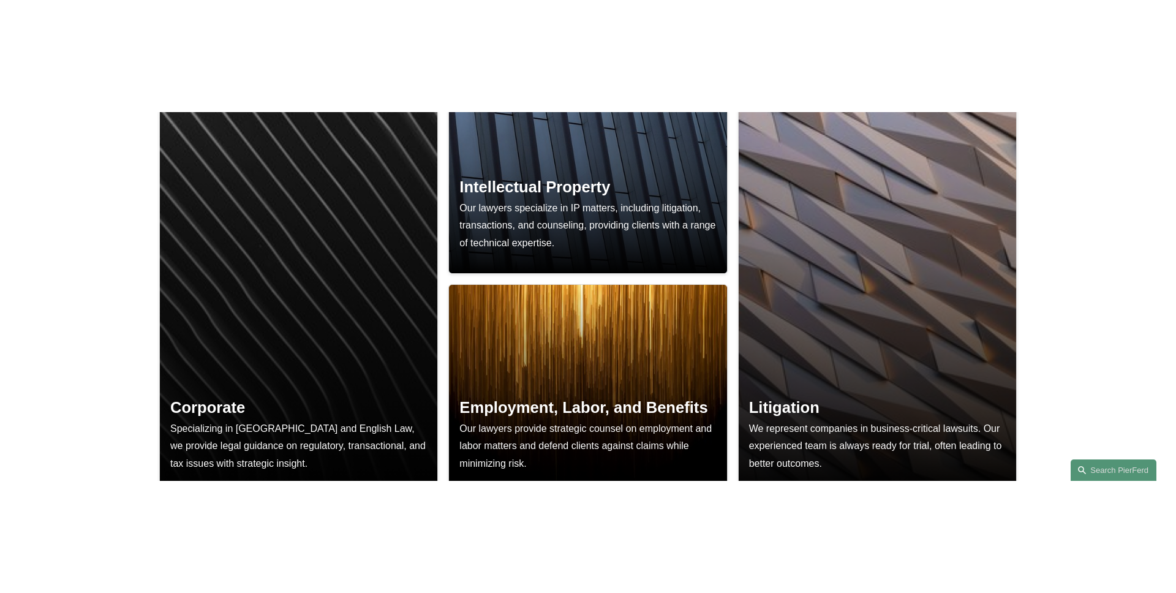
scroll to position [1165, 0]
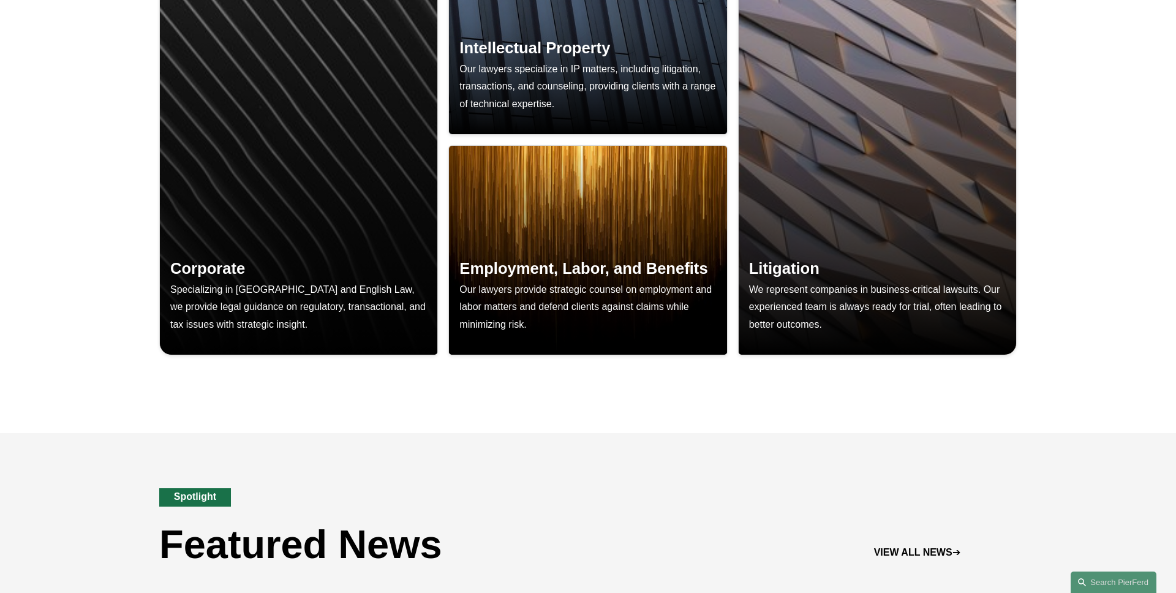
click at [815, 408] on div "Corporate Specializing in US and English Law, we provide legal guidance on regu…" at bounding box center [588, 160] width 1176 height 543
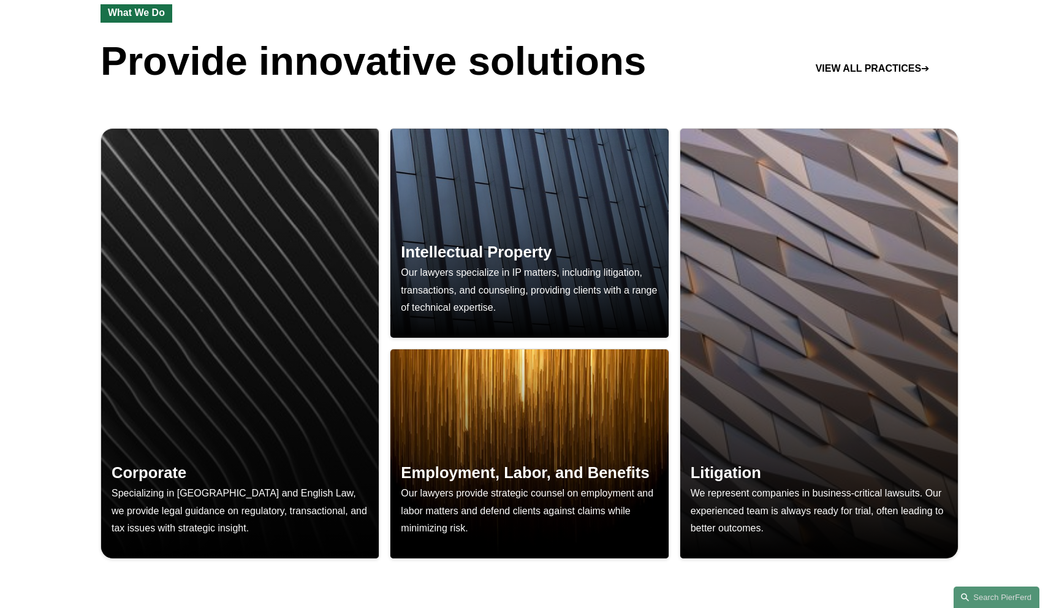
scroll to position [946, 0]
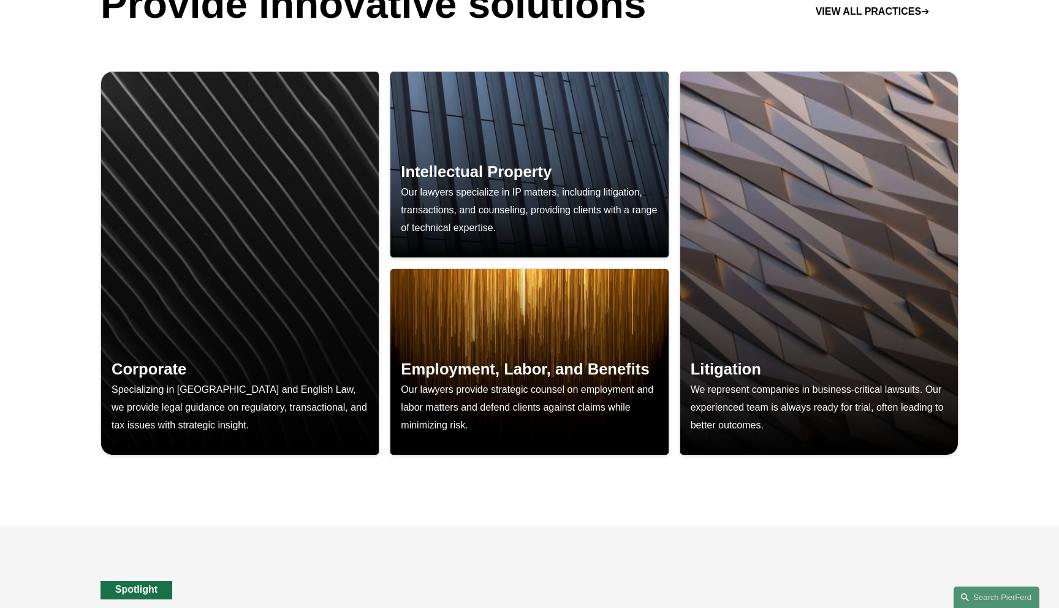
scroll to position [1022, 0]
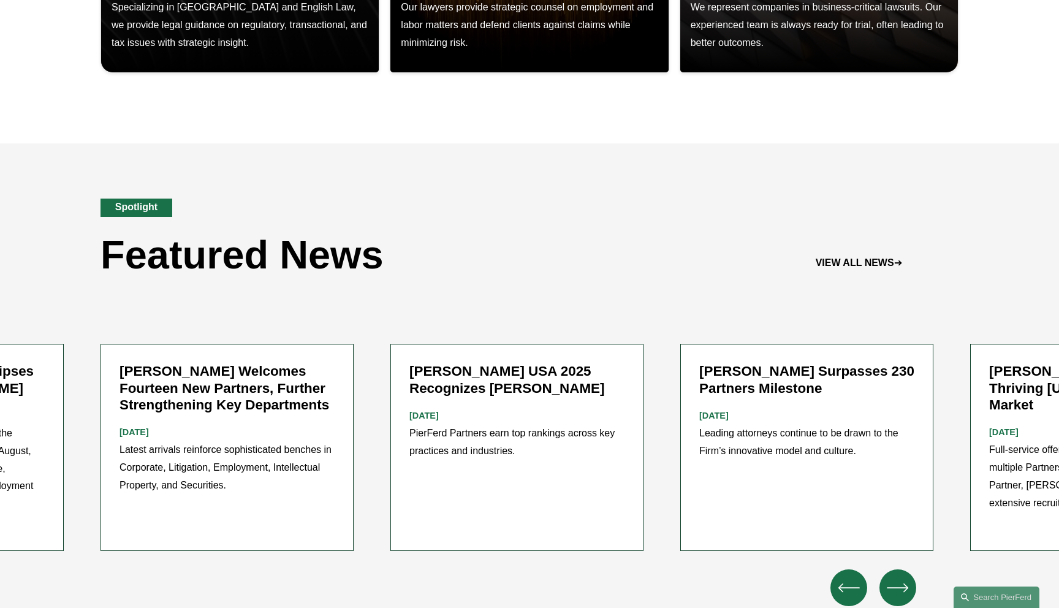
scroll to position [1500, 0]
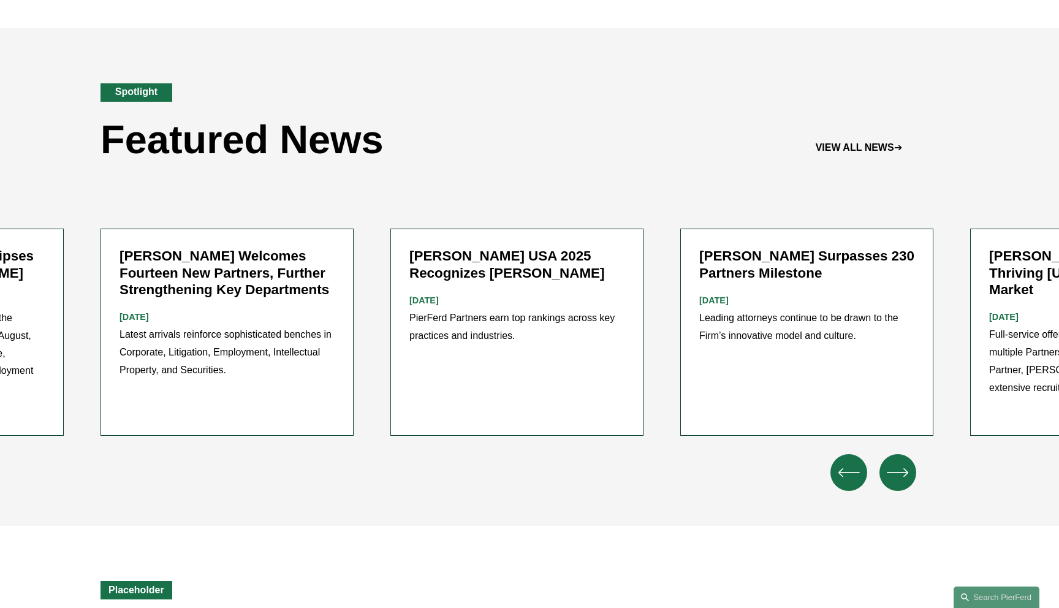
click at [888, 461] on icon "\a \a \a Next\a \a" at bounding box center [898, 472] width 22 height 22
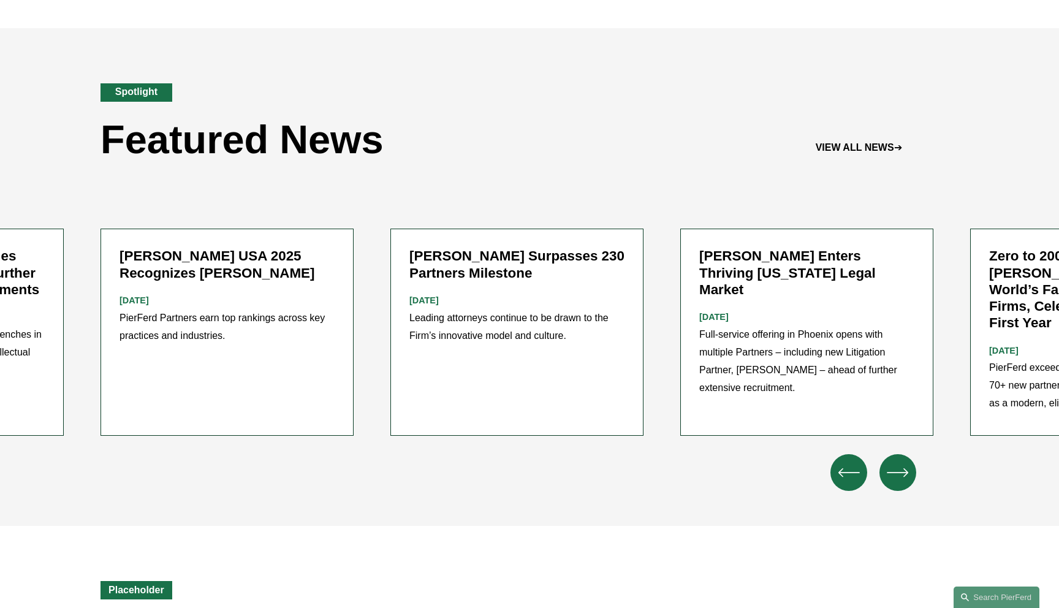
click at [888, 461] on icon "\a \a \a Next\a \a" at bounding box center [898, 472] width 22 height 22
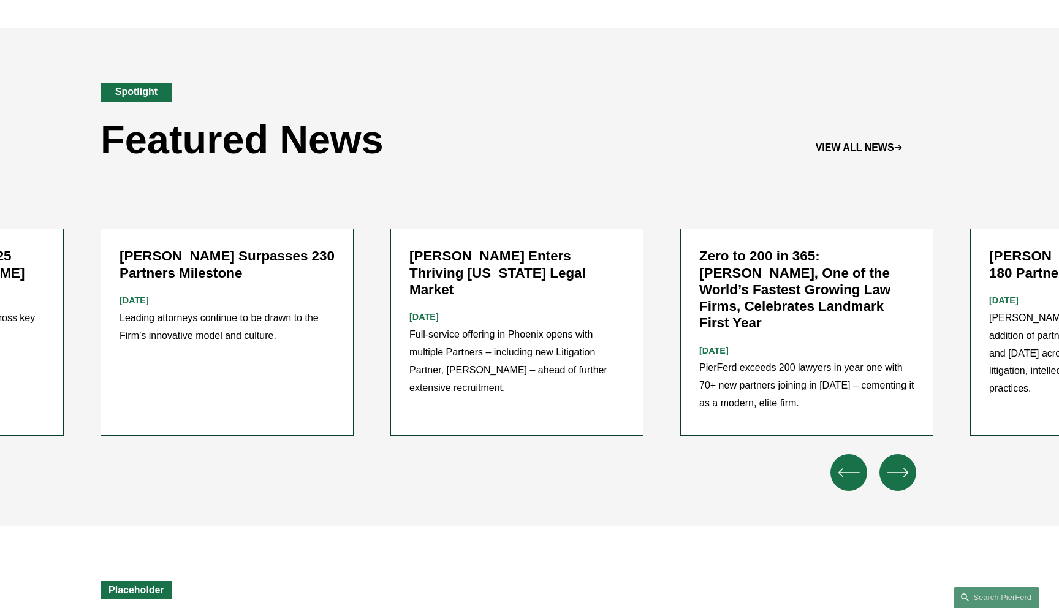
click at [888, 461] on icon "\a \a \a Next\a \a" at bounding box center [898, 472] width 22 height 22
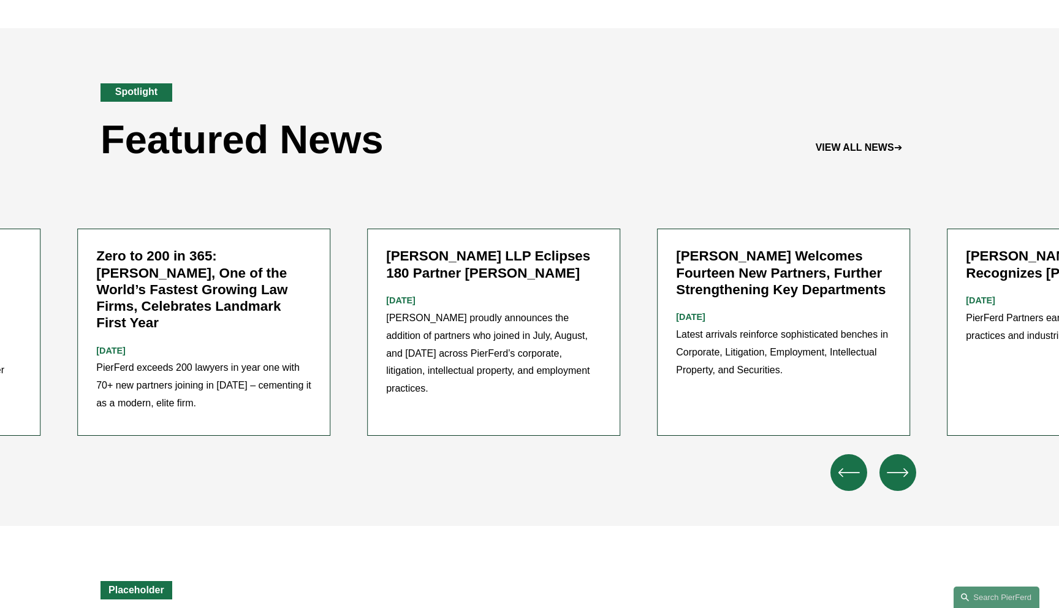
drag, startPoint x: 949, startPoint y: 320, endPoint x: 386, endPoint y: 324, distance: 563.1
click at [386, 324] on ul "Pierson Ferdinand Welcomes Fourteen New Partners, Further Strengthening Key Dep…" at bounding box center [529, 332] width 858 height 206
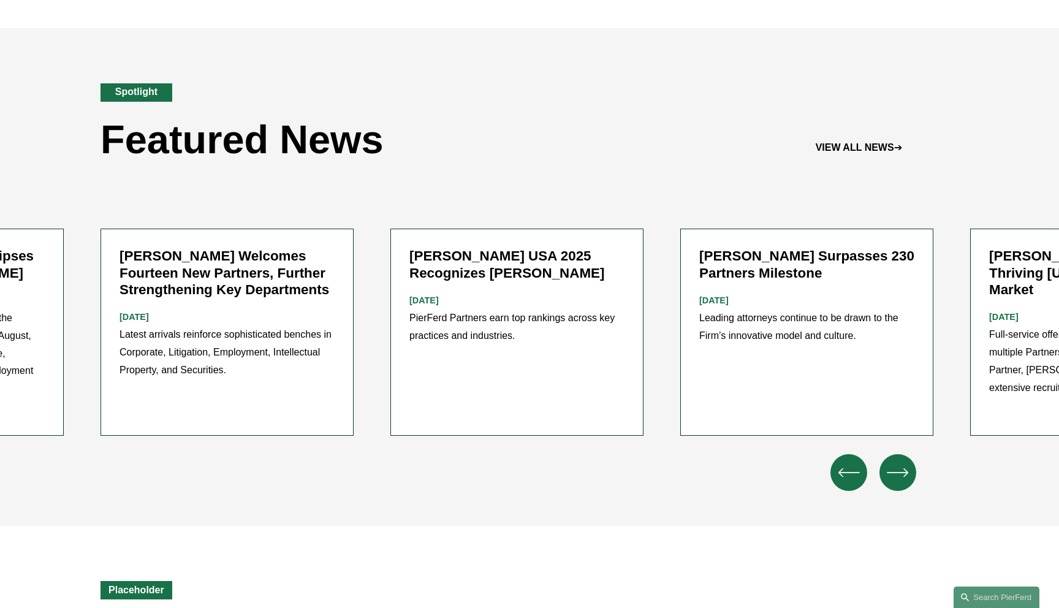
click at [889, 461] on icon "\a \a \a Next\a \a" at bounding box center [898, 472] width 22 height 22
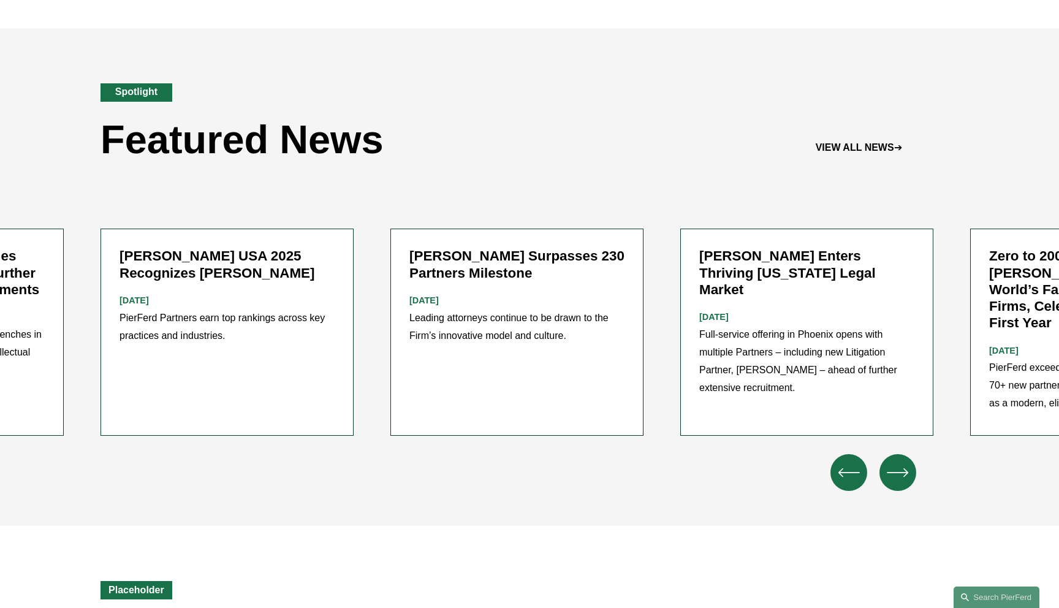
click at [889, 461] on icon "\a \a \a Next\a \a" at bounding box center [898, 472] width 22 height 22
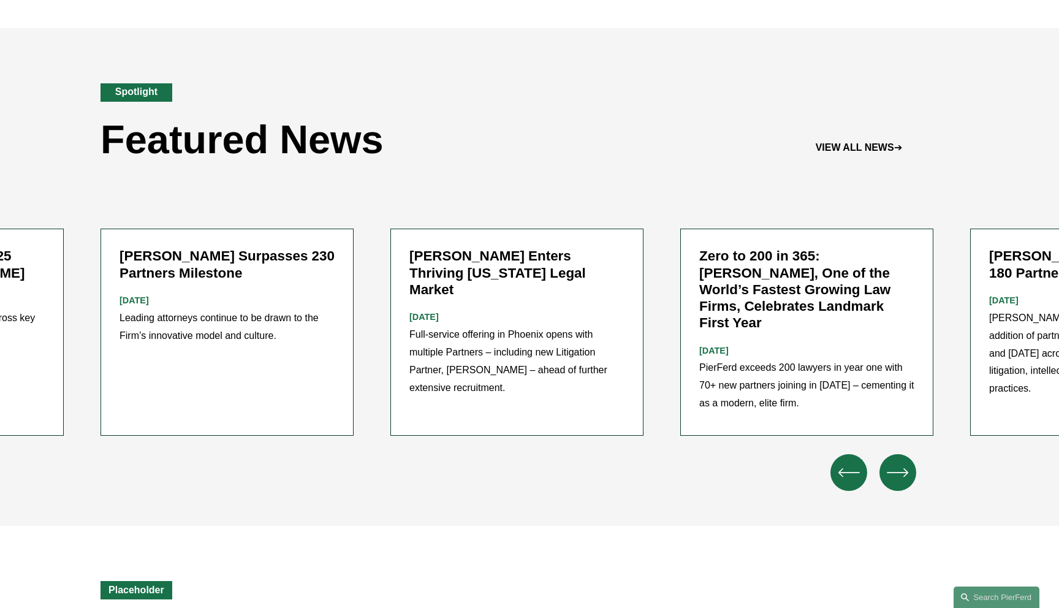
click at [889, 461] on icon "\a \a \a Next\a \a" at bounding box center [898, 472] width 22 height 22
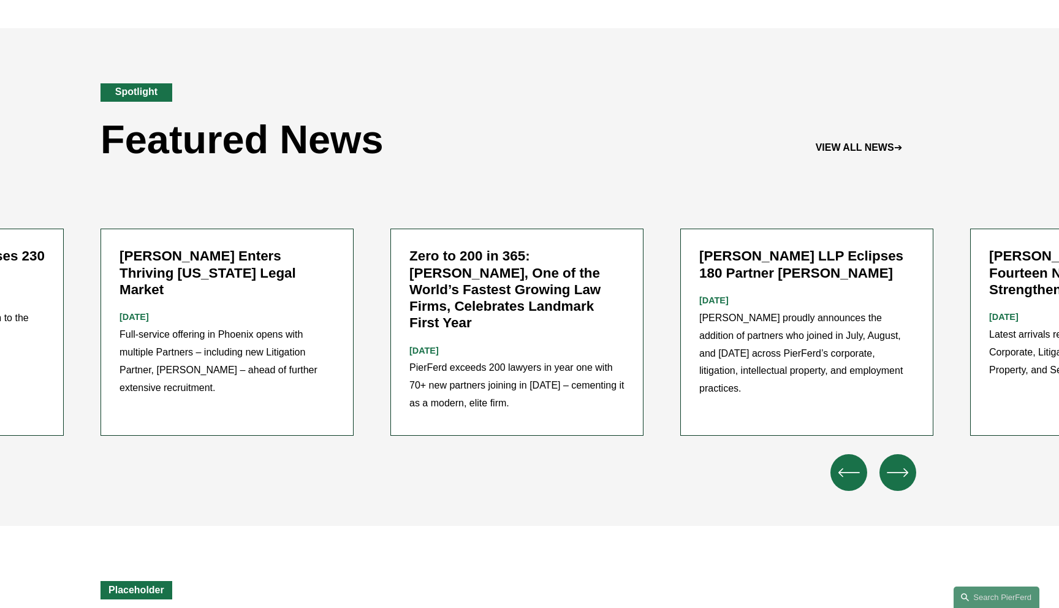
click at [879, 454] on div "\a \a \a Next\a \a" at bounding box center [897, 472] width 37 height 37
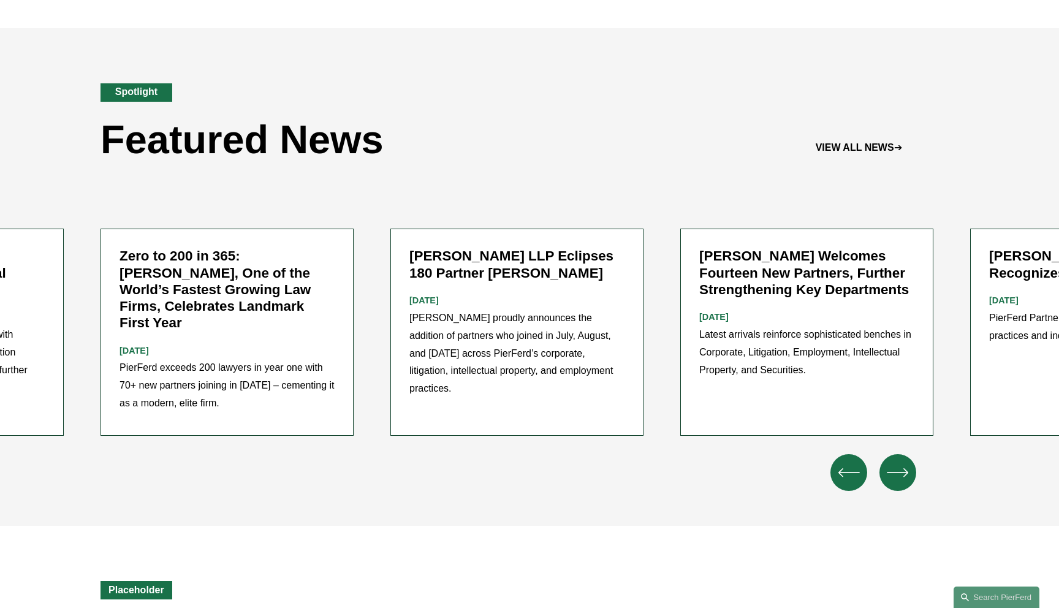
click at [840, 461] on icon "\a \a Previous\a \a \a" at bounding box center [849, 472] width 22 height 22
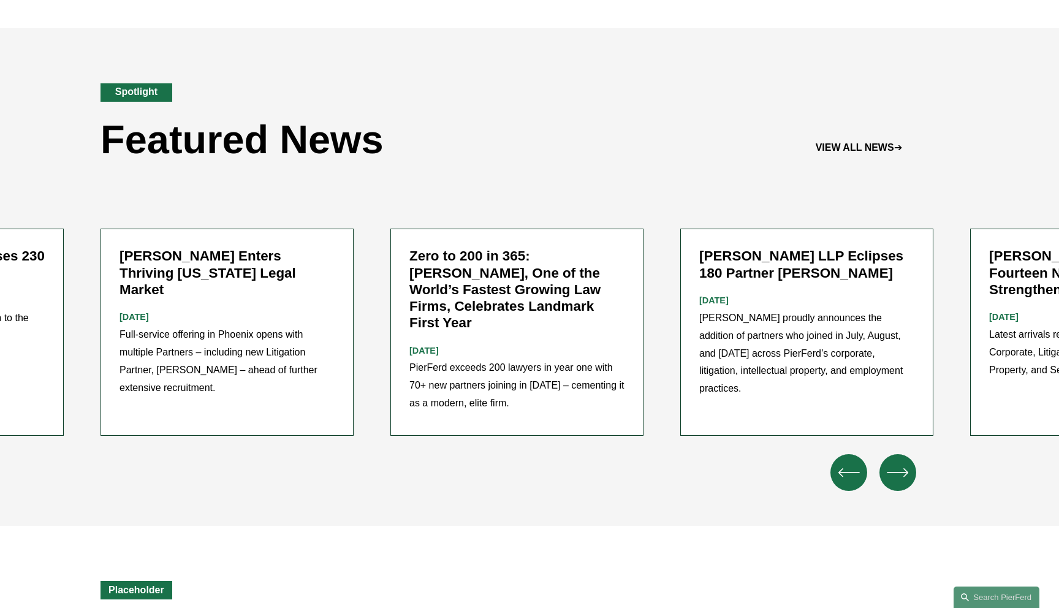
click at [685, 454] on div at bounding box center [529, 472] width 1006 height 37
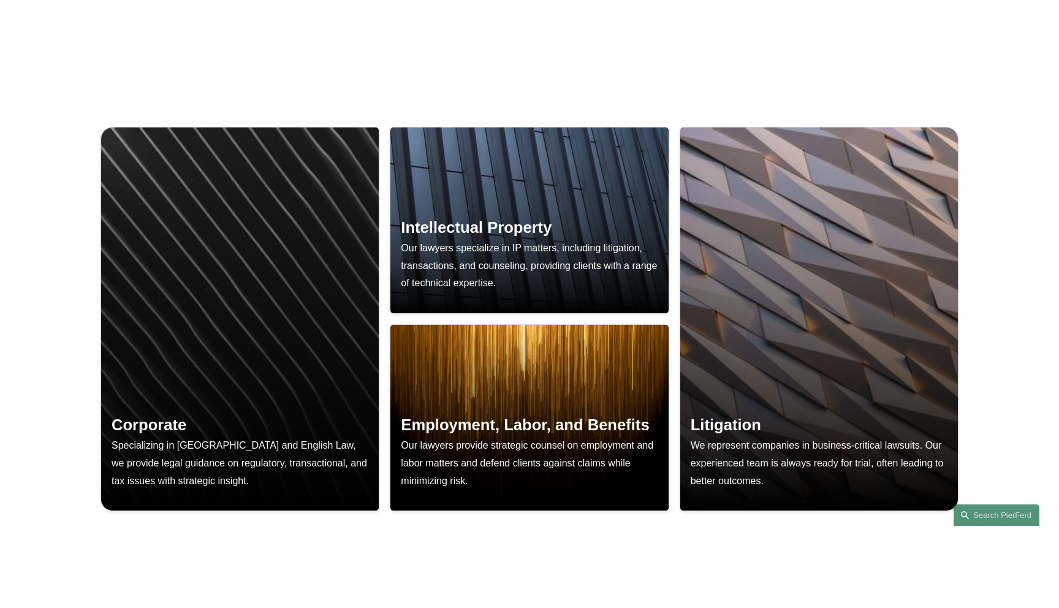
scroll to position [1044, 0]
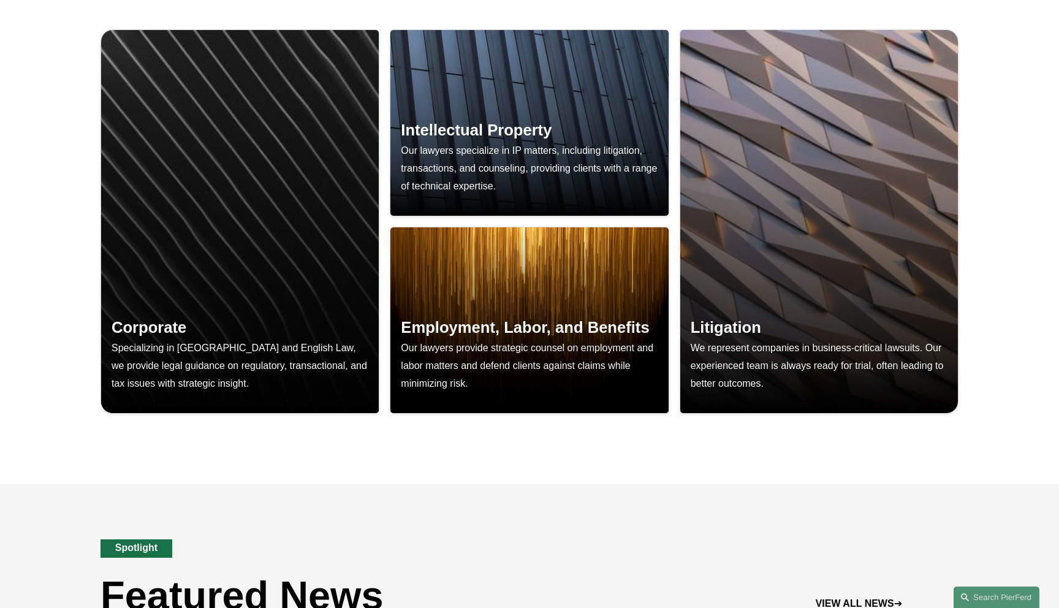
click at [1035, 377] on div "Corporate Specializing in US and English Law, we provide legal guidance on regu…" at bounding box center [529, 241] width 1059 height 486
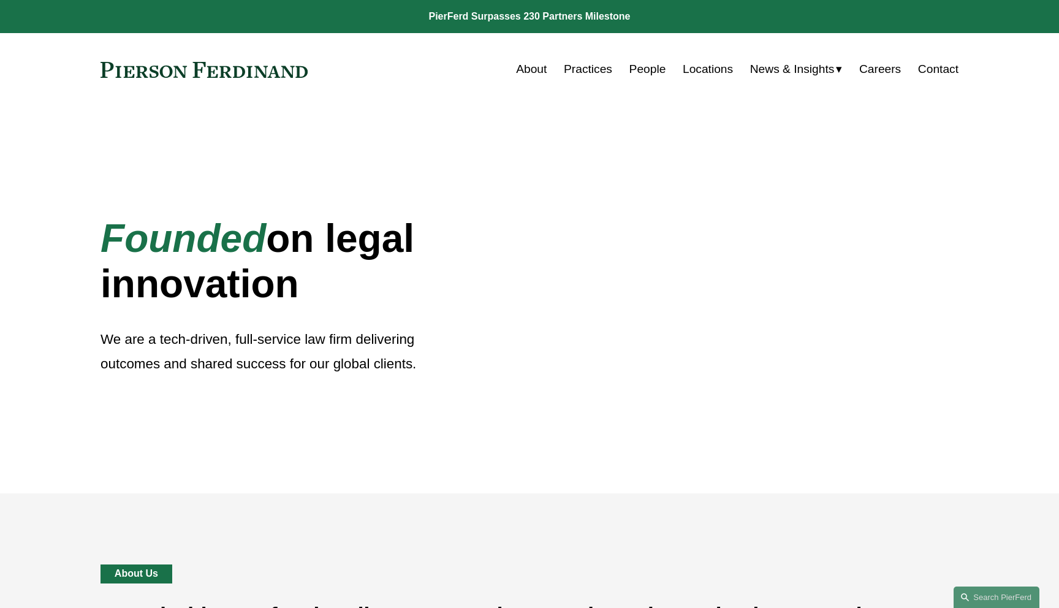
click at [573, 78] on link "Practices" at bounding box center [588, 69] width 48 height 23
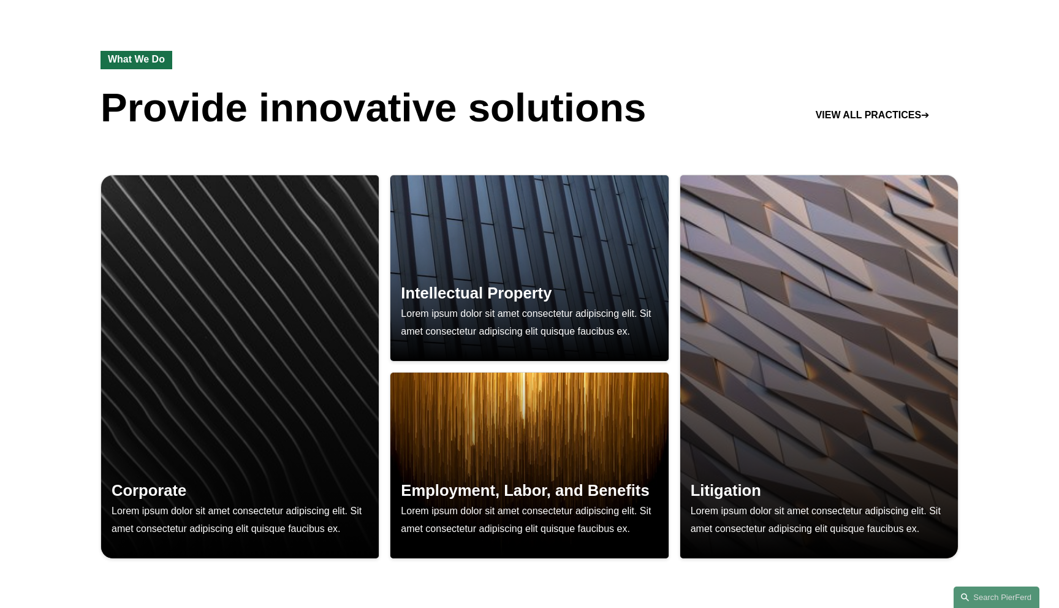
scroll to position [960, 0]
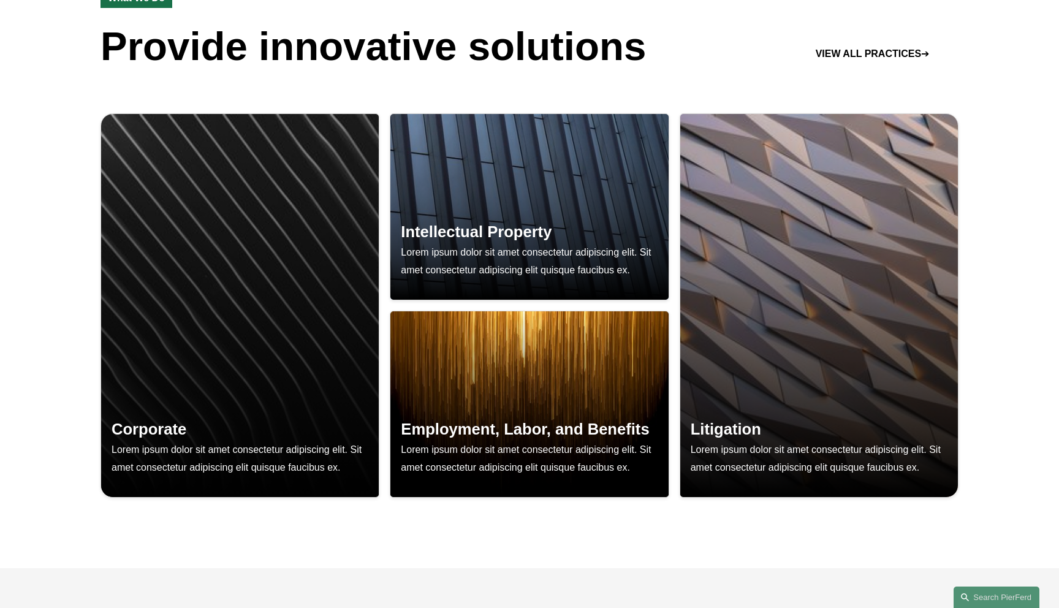
click at [195, 228] on div at bounding box center [240, 305] width 278 height 383
click at [82, 102] on div "Corporate Lorem ipsum dolor sit amet consectetur adipiscing elit. Sit amet cons…" at bounding box center [529, 324] width 1059 height 486
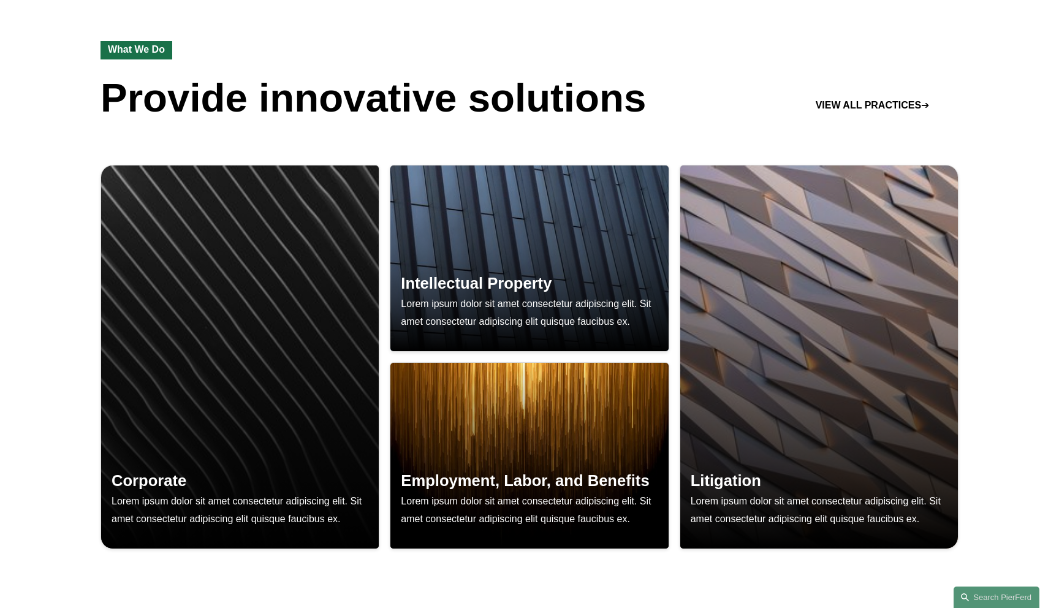
scroll to position [890, 0]
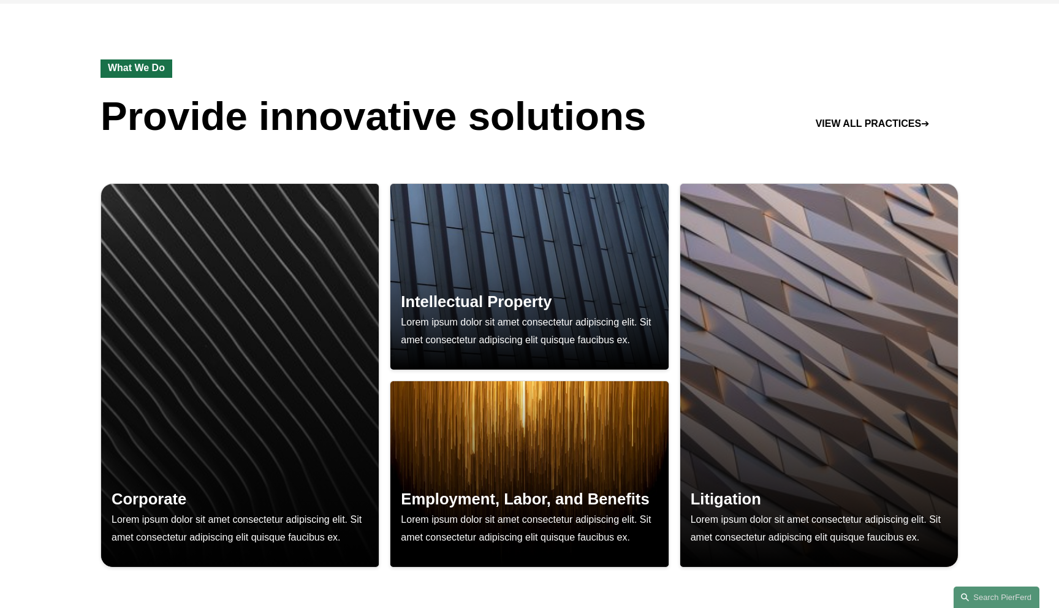
click at [599, 65] on div "What We Do Provide innovative solutions VIEW ALL PRACTICES ➔" at bounding box center [529, 78] width 1059 height 148
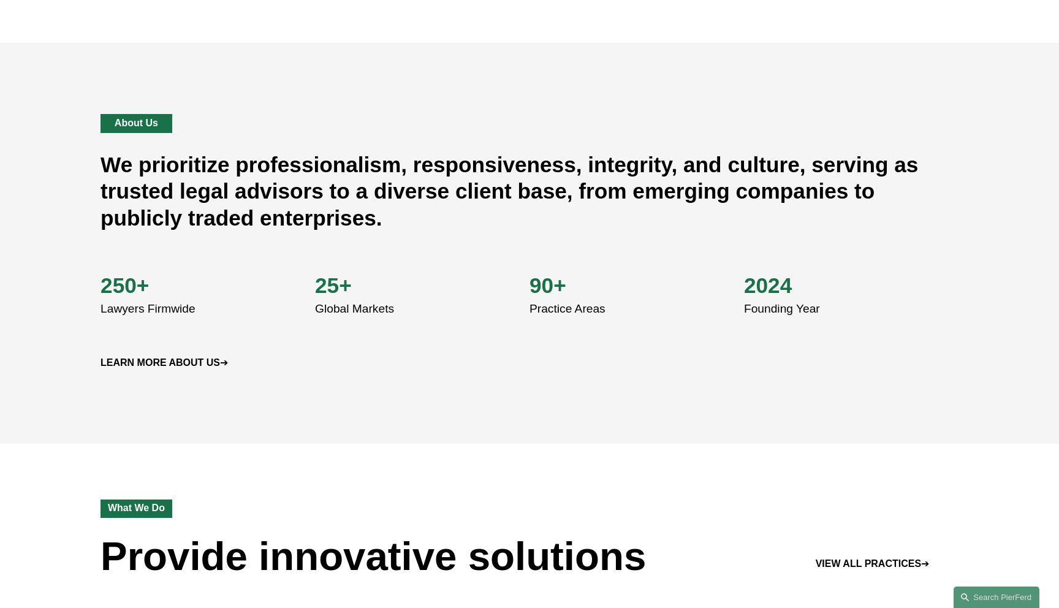
scroll to position [0, 0]
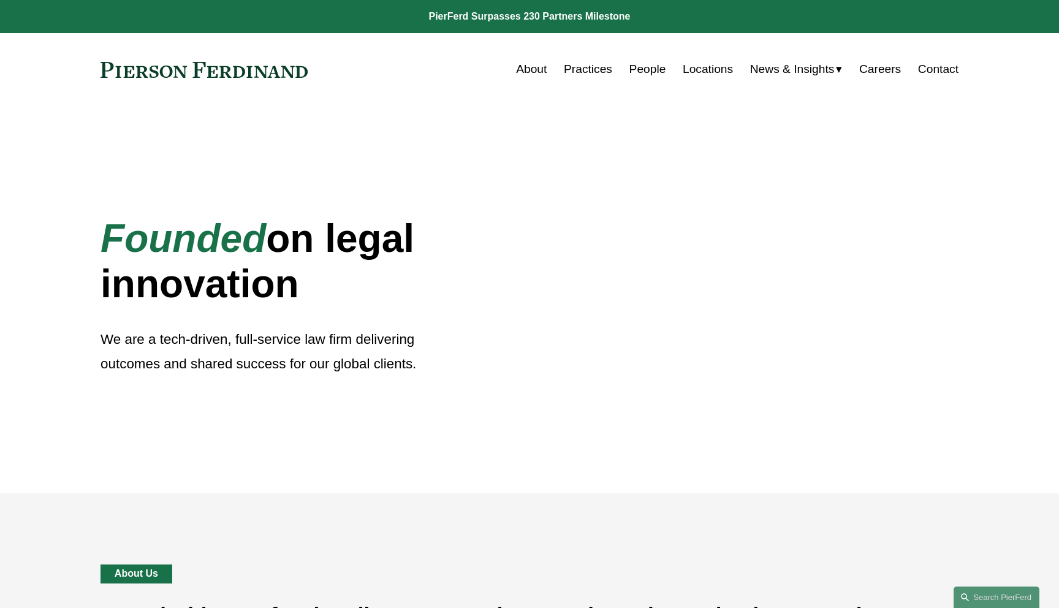
click at [634, 72] on link "People" at bounding box center [647, 69] width 37 height 23
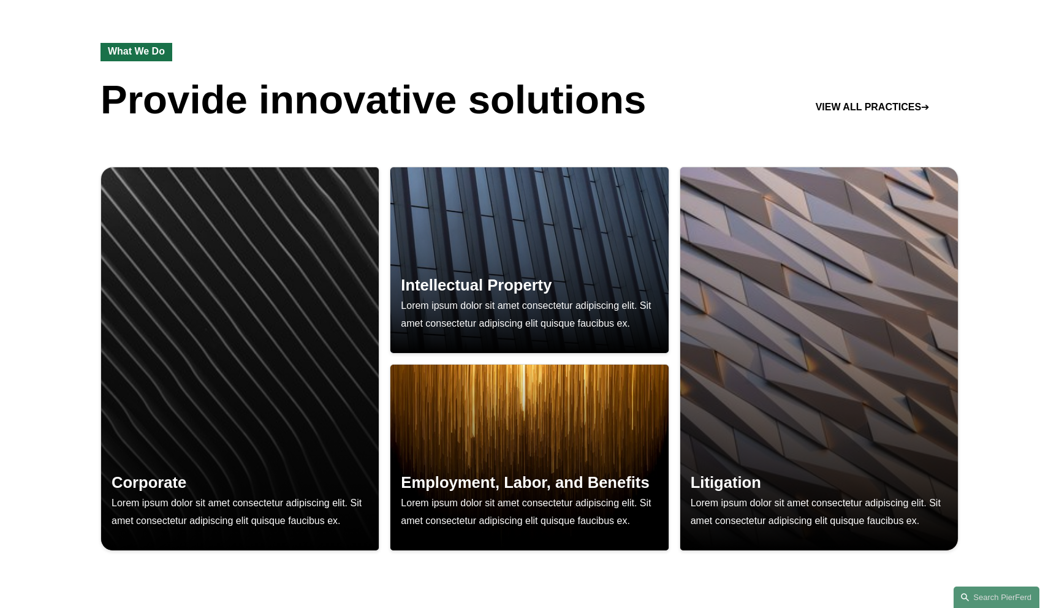
scroll to position [965, 0]
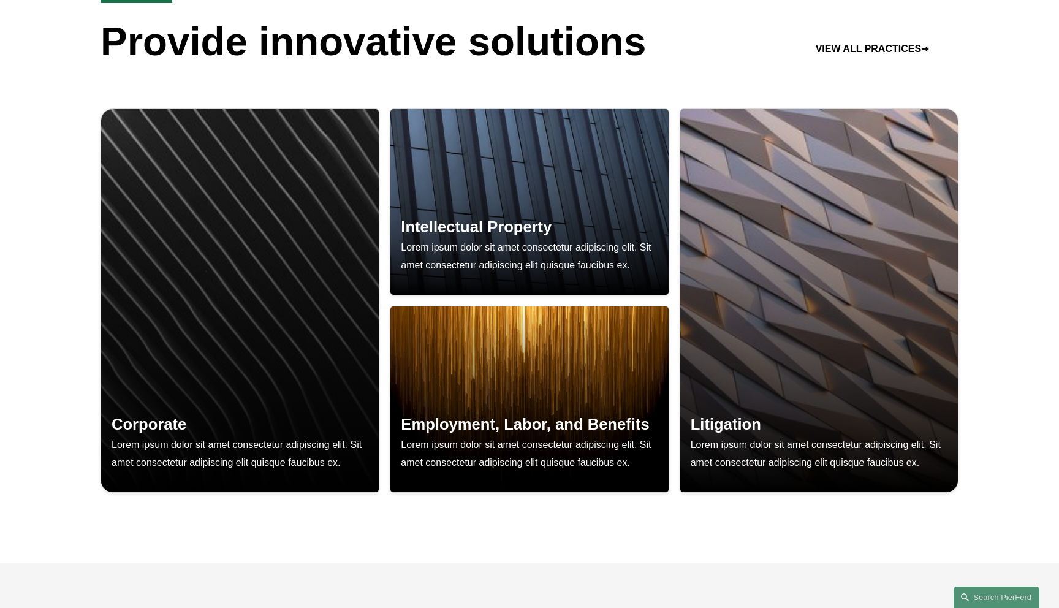
click at [61, 170] on div "Corporate Lorem ipsum dolor sit amet consectetur adipiscing elit. Sit amet cons…" at bounding box center [529, 320] width 1059 height 486
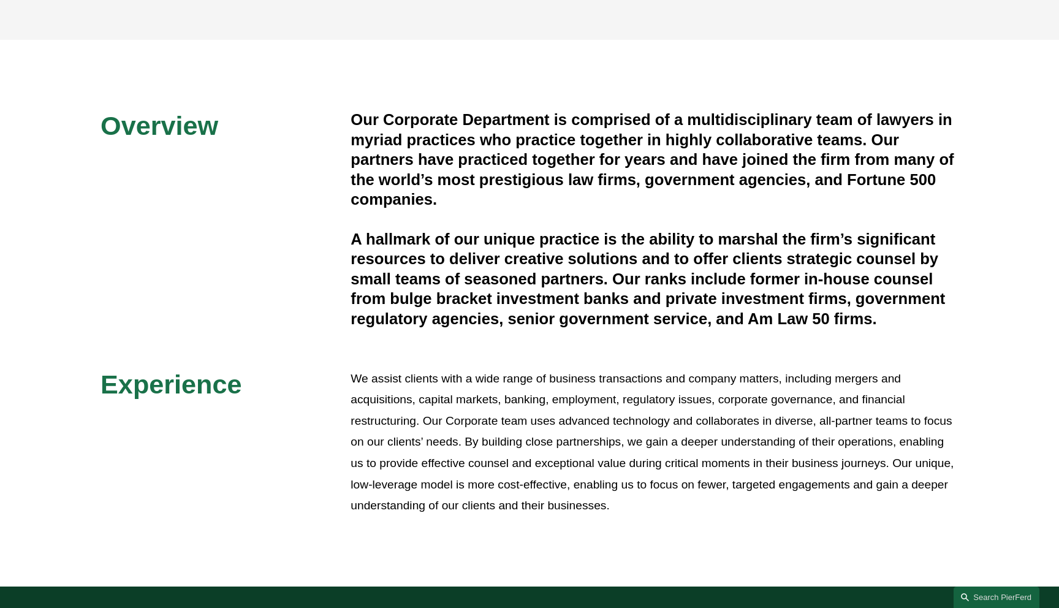
scroll to position [246, 0]
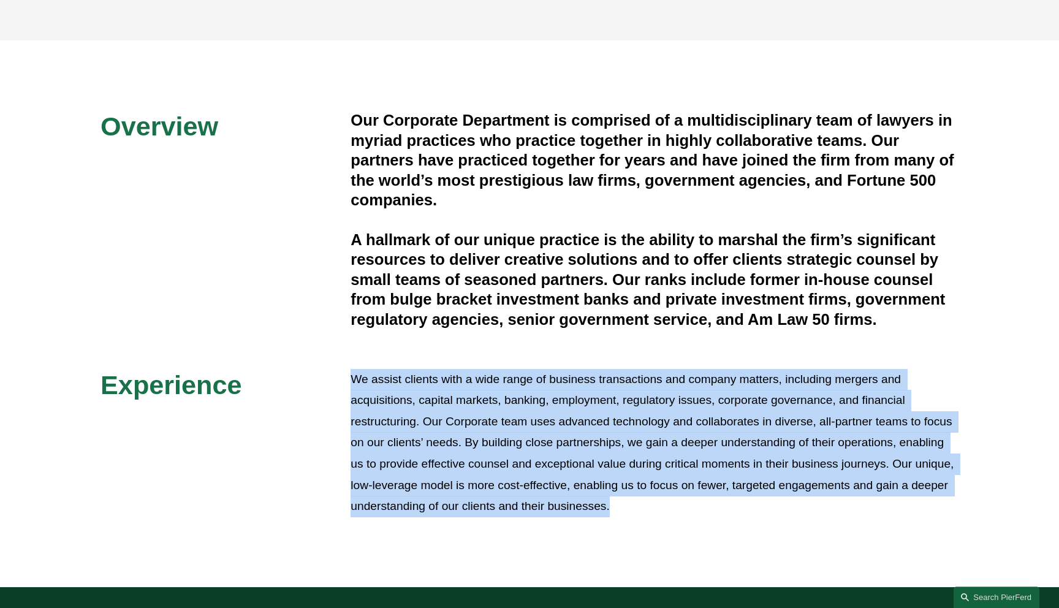
drag, startPoint x: 697, startPoint y: 505, endPoint x: 352, endPoint y: 371, distance: 369.3
click at [352, 371] on p "We assist clients with a wide range of business transactions and company matter…" at bounding box center [654, 443] width 608 height 148
copy p "We assist clients with a wide range of business transactions and company matter…"
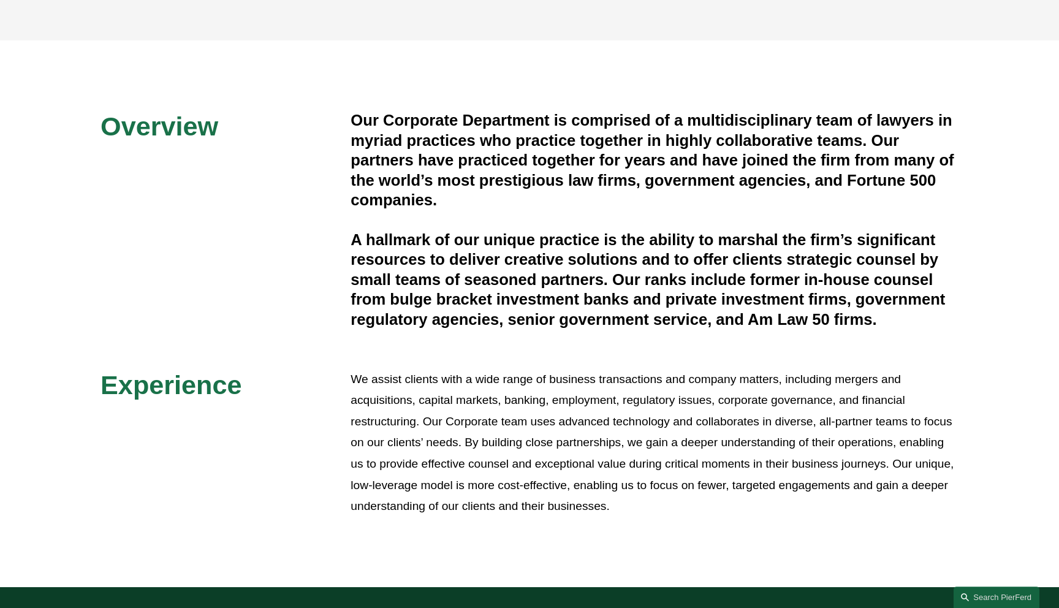
click at [349, 368] on div "Overview Our Corporate Department is comprised of a multidisciplinary team of l…" at bounding box center [529, 313] width 1059 height 406
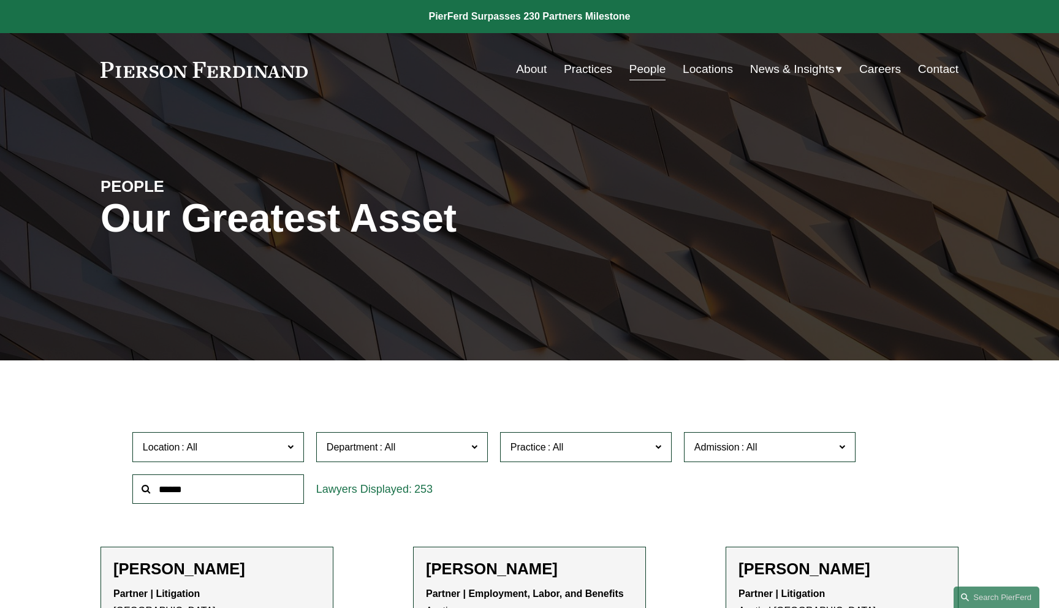
click at [850, 284] on div "PEOPLE Our Greatest Asset" at bounding box center [529, 233] width 1059 height 184
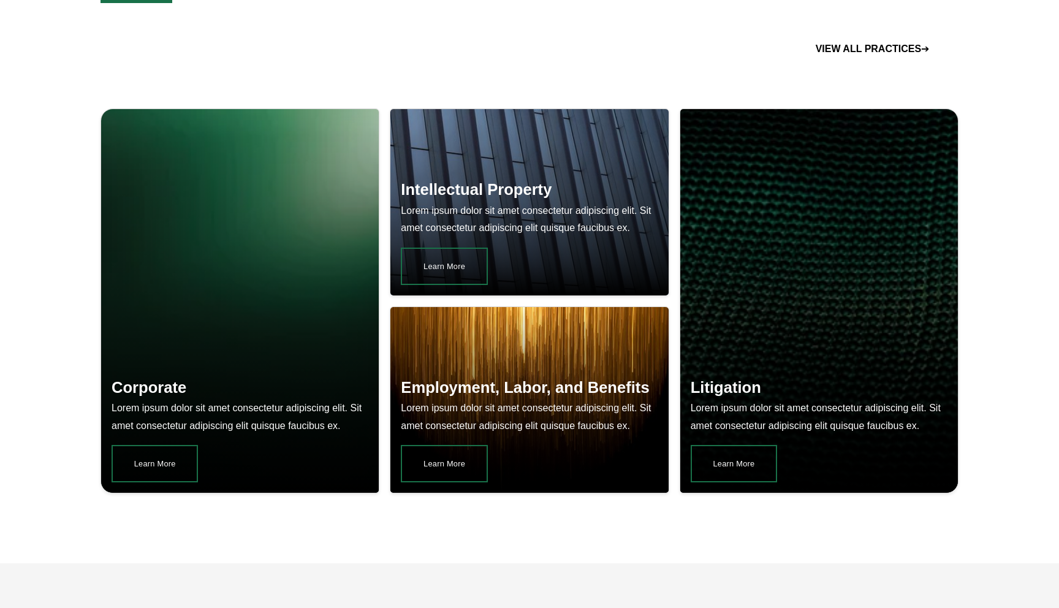
scroll to position [965, 0]
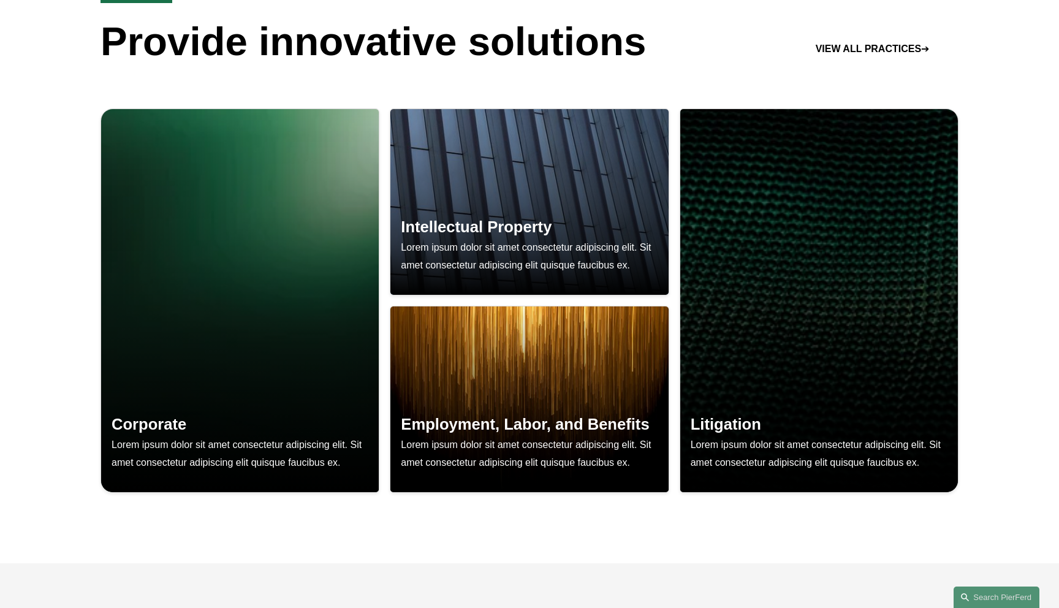
click at [41, 202] on div "Corporate Lorem ipsum dolor sit amet consectetur adipiscing elit. Sit amet cons…" at bounding box center [529, 320] width 1059 height 486
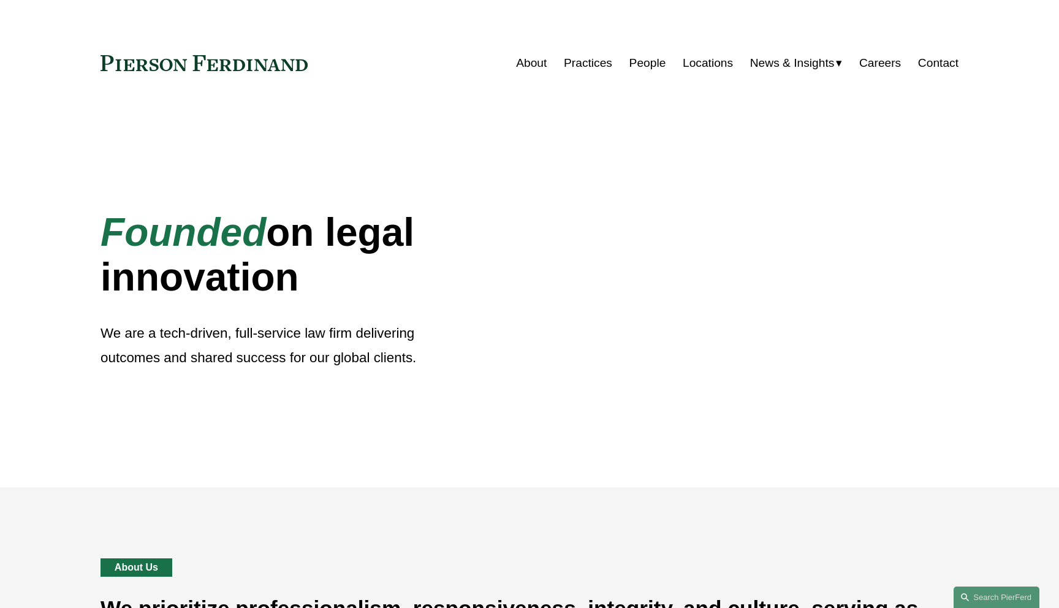
scroll to position [965, 0]
